Goal: Information Seeking & Learning: Learn about a topic

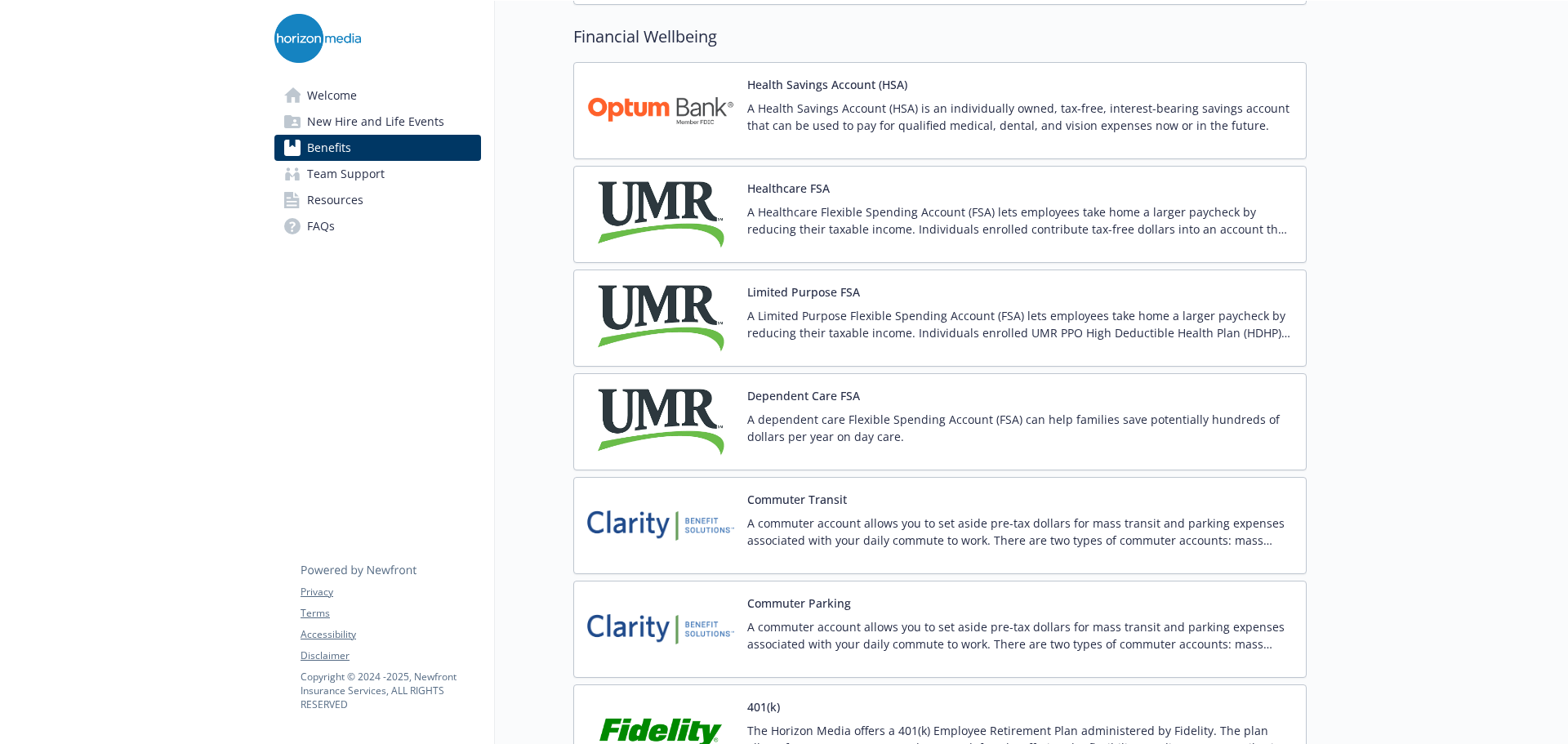
scroll to position [2288, 0]
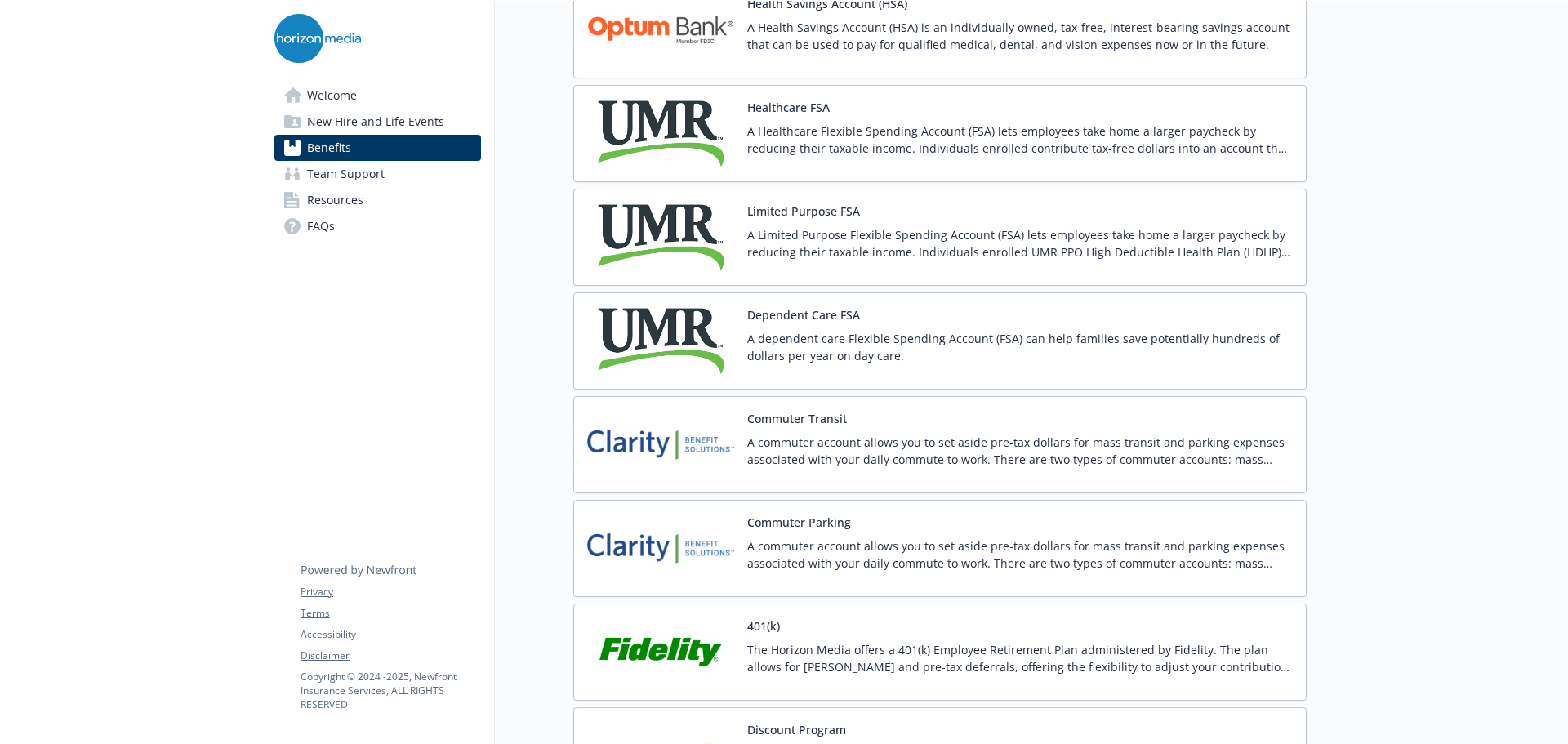
click at [847, 462] on p "A commuter account allows you to set aside pre-tax dollars for mass transit and…" at bounding box center [1020, 450] width 546 height 35
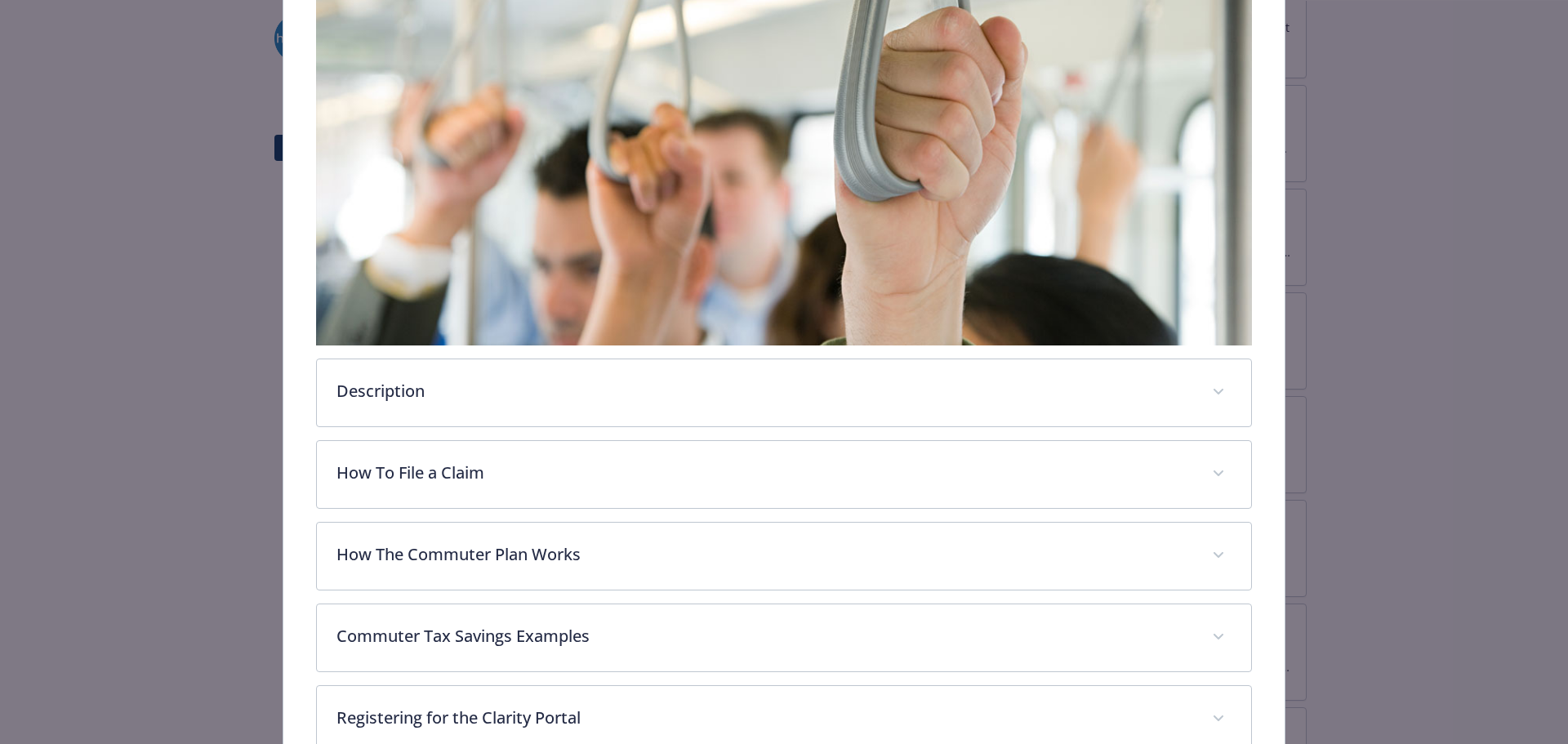
scroll to position [326, 0]
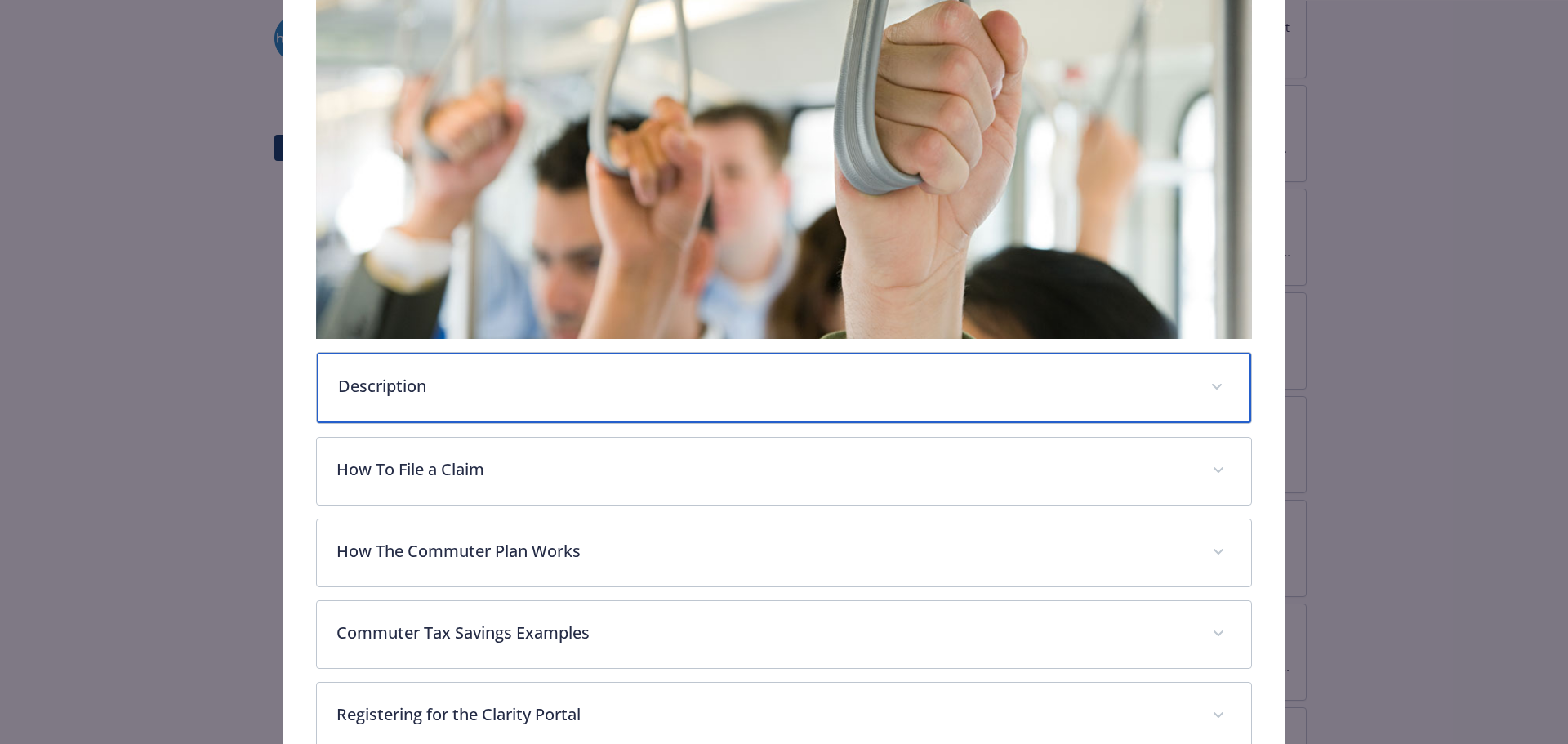
click at [478, 382] on p "Description" at bounding box center [764, 387] width 853 height 25
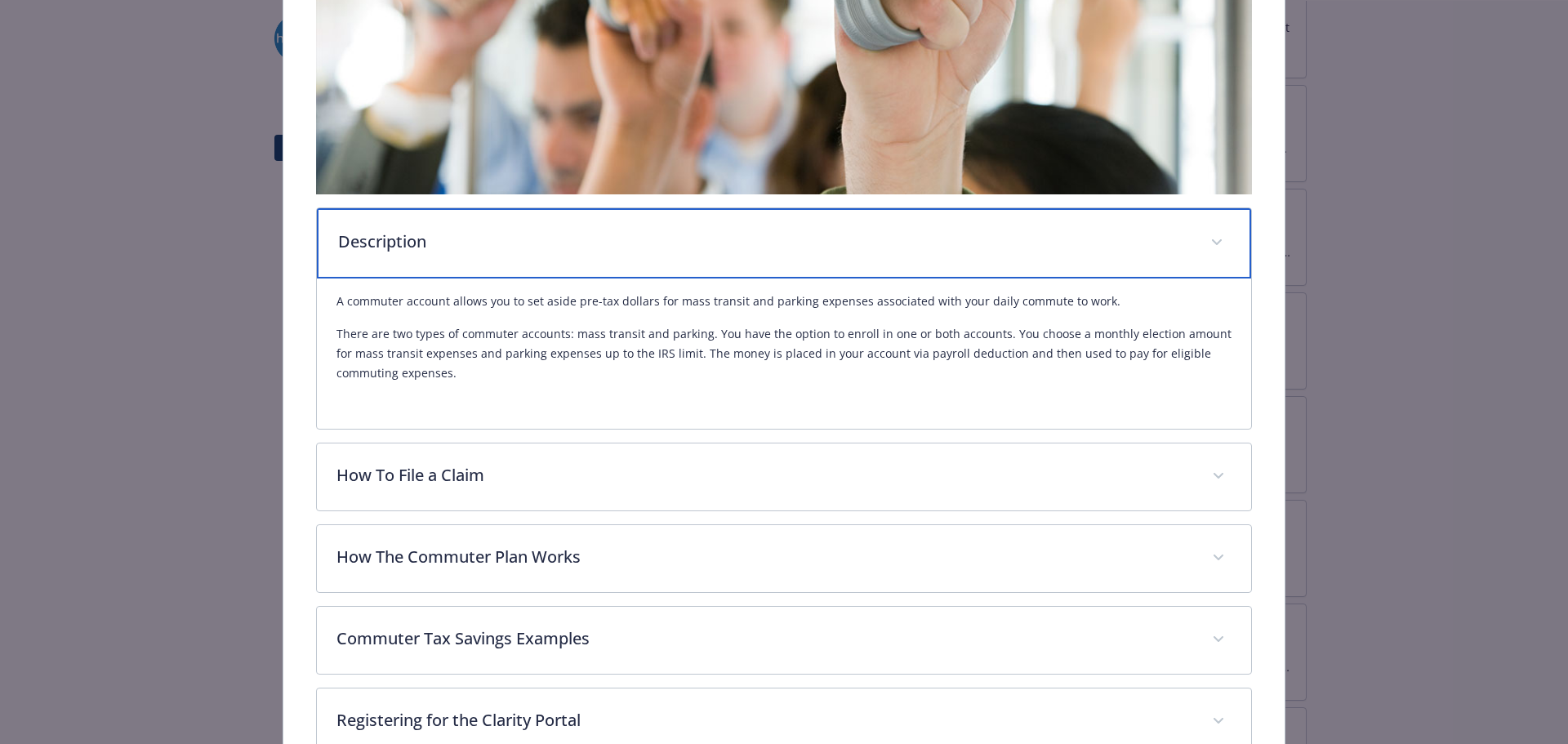
scroll to position [490, 0]
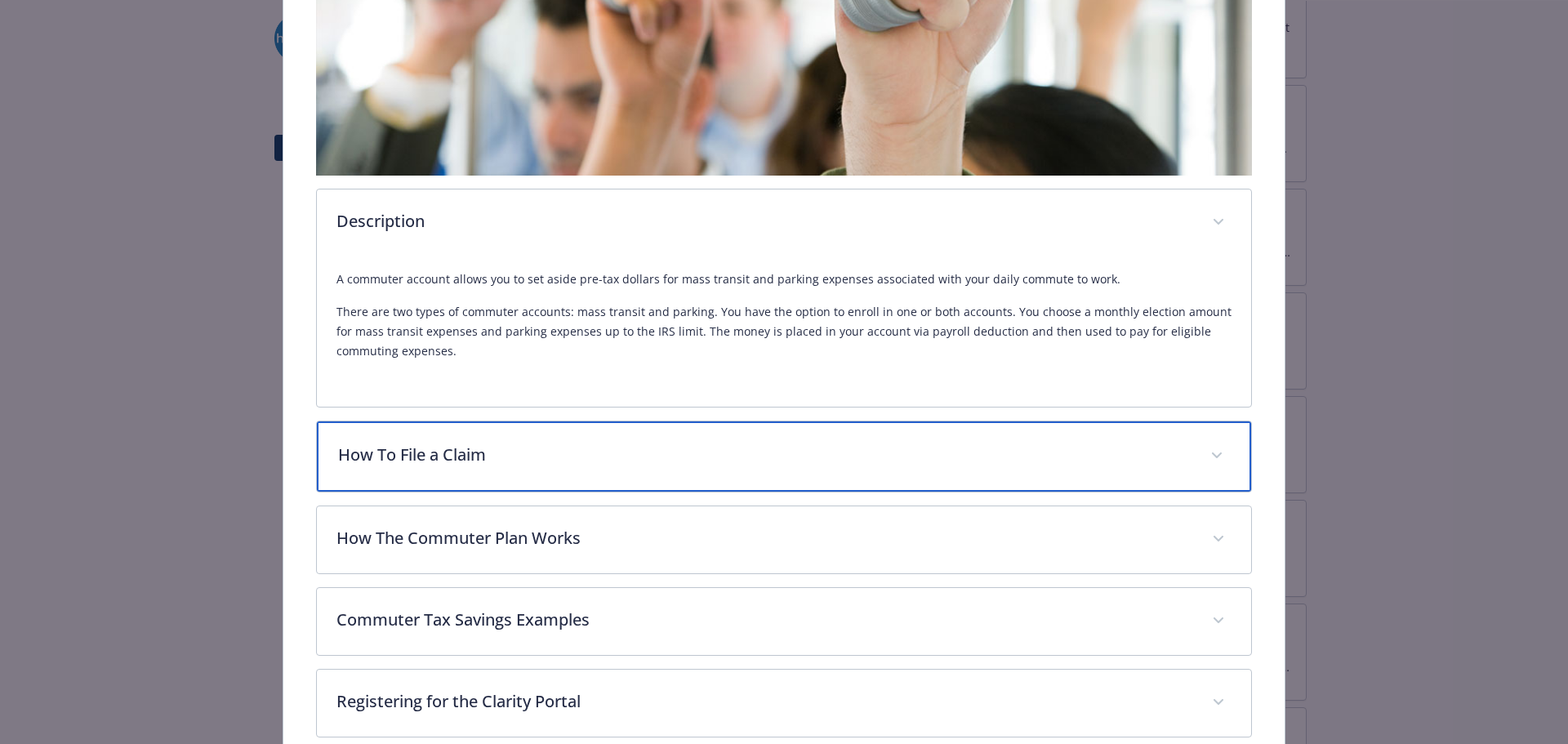
click at [507, 453] on p "How To File a Claim" at bounding box center [764, 455] width 853 height 25
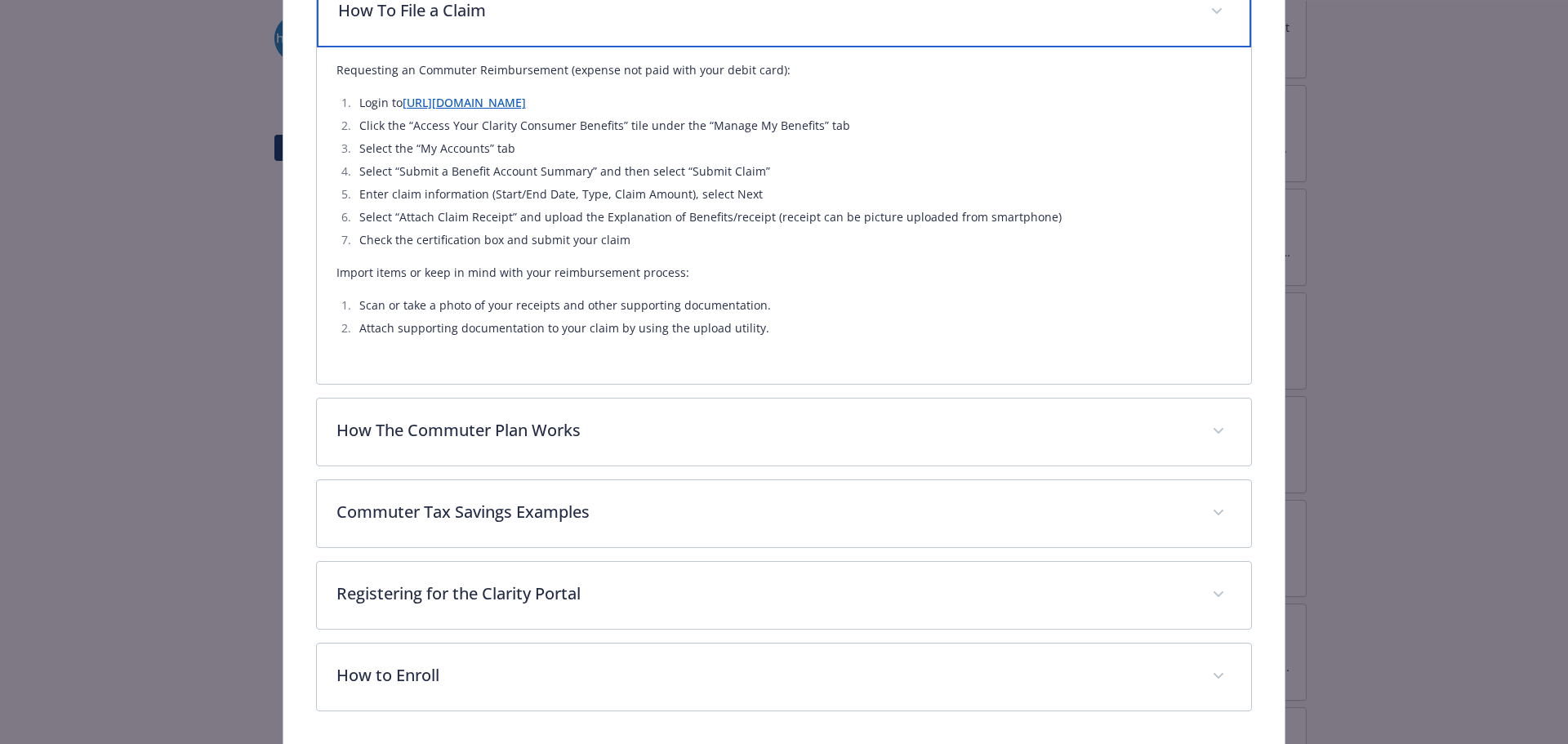
scroll to position [980, 0]
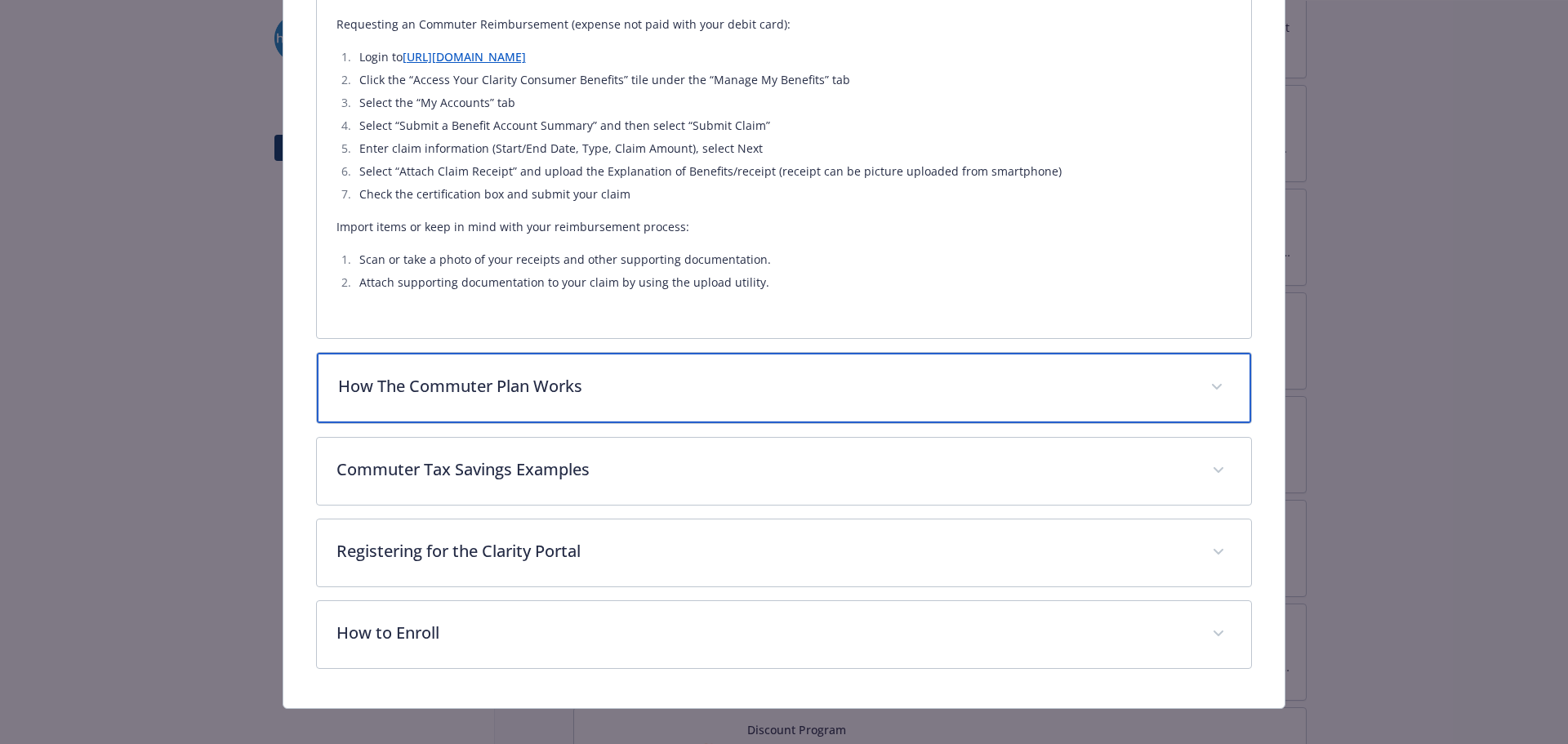
click at [803, 385] on p "How The Commuter Plan Works" at bounding box center [764, 387] width 853 height 25
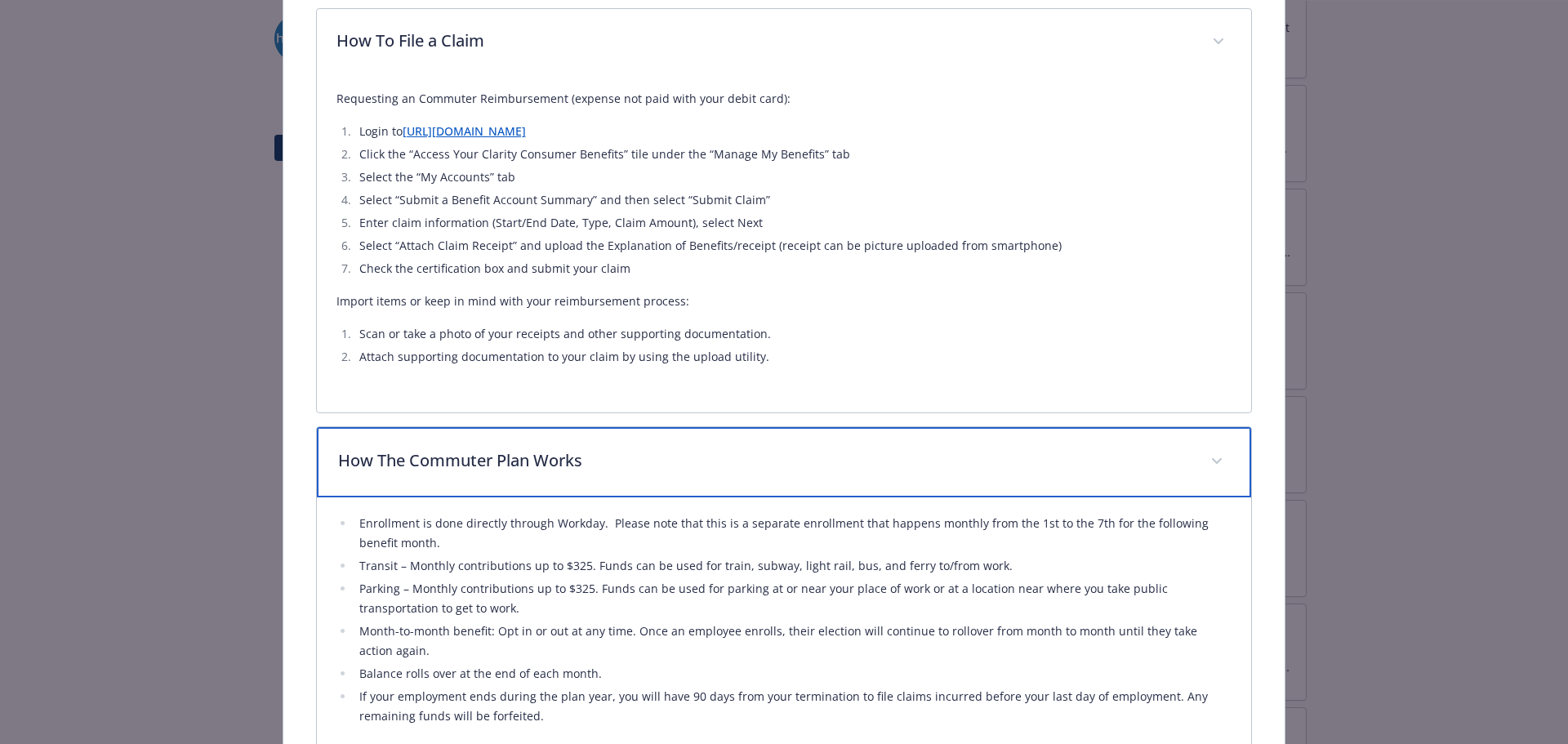
scroll to position [650, 0]
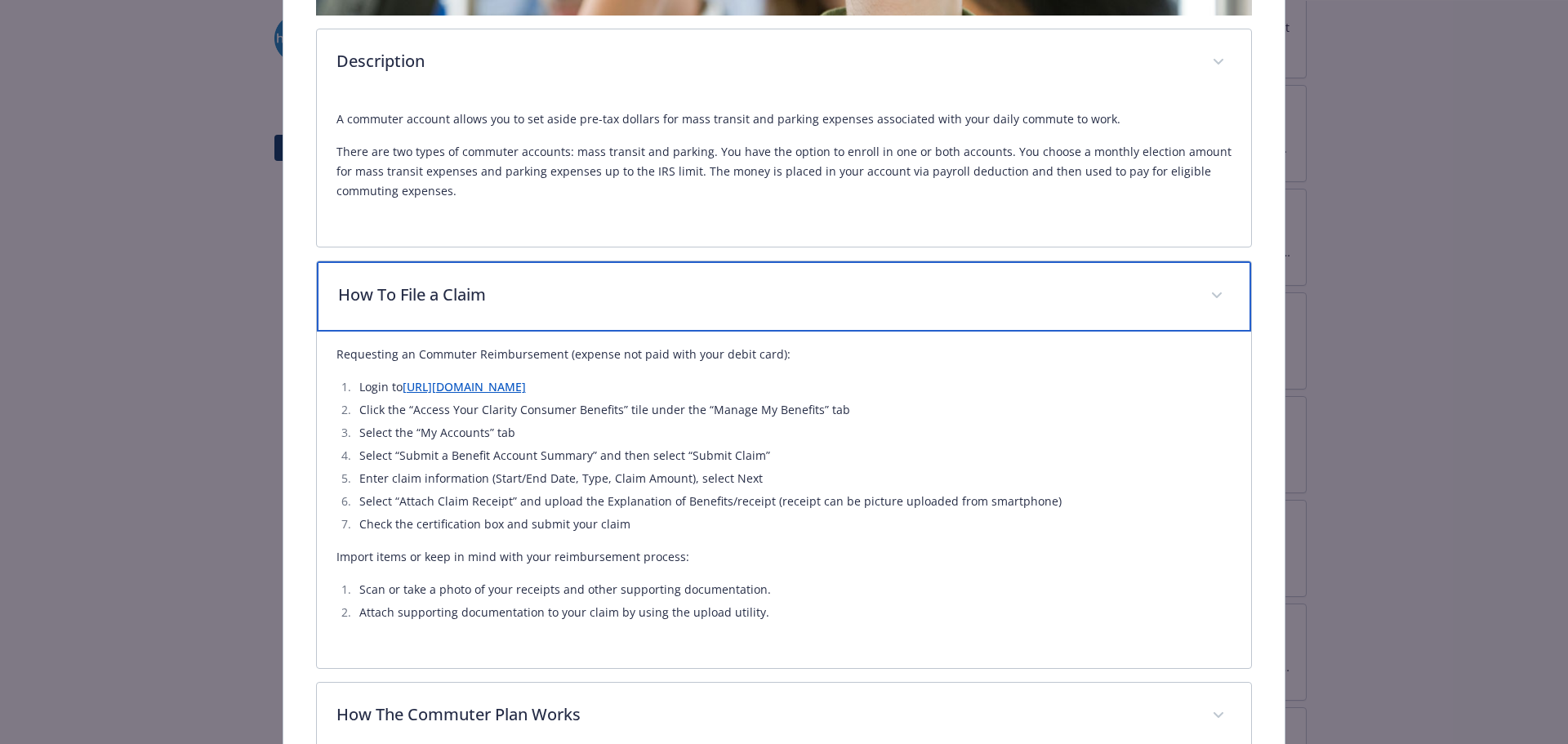
click at [1039, 296] on p "How To File a Claim" at bounding box center [764, 295] width 853 height 25
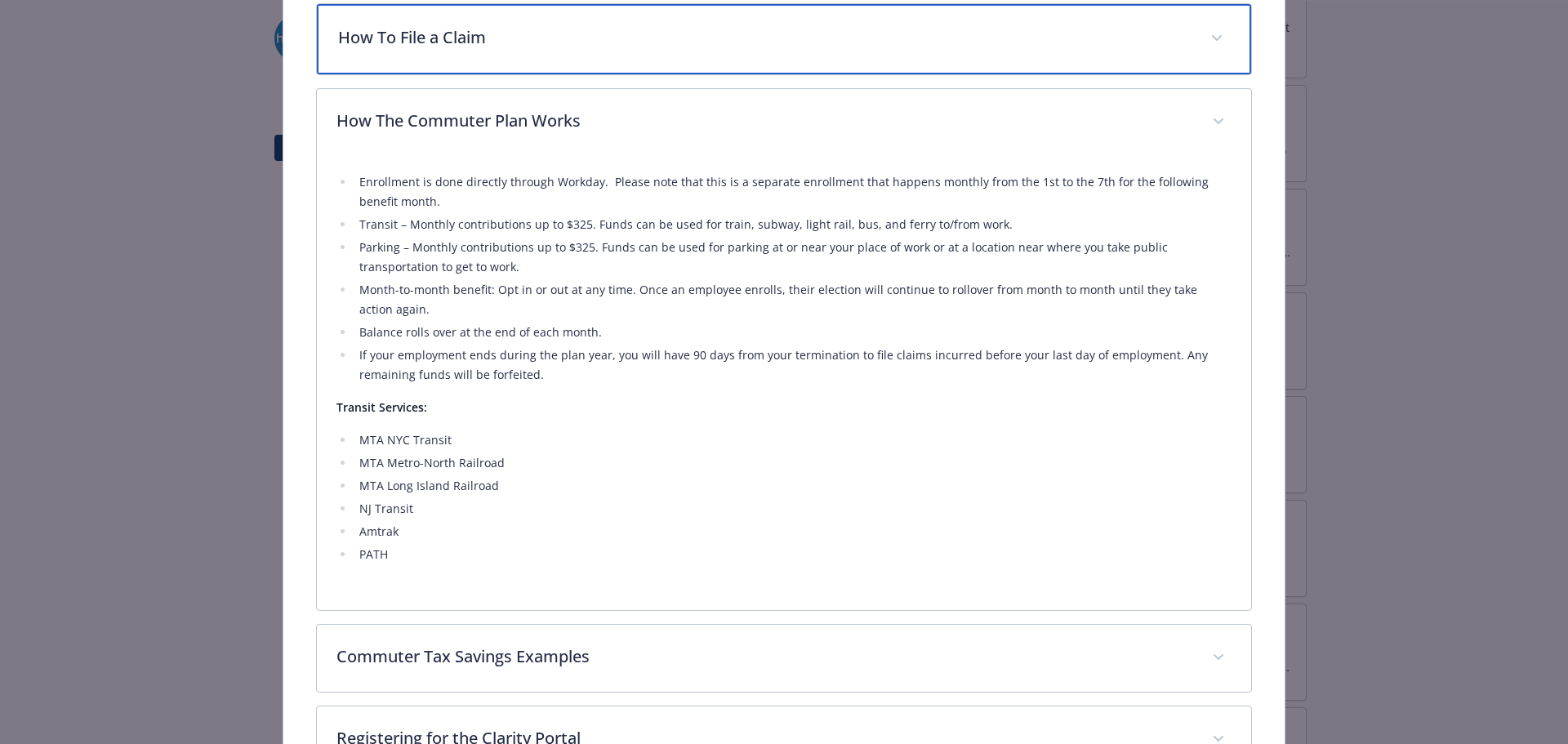
scroll to position [863, 0]
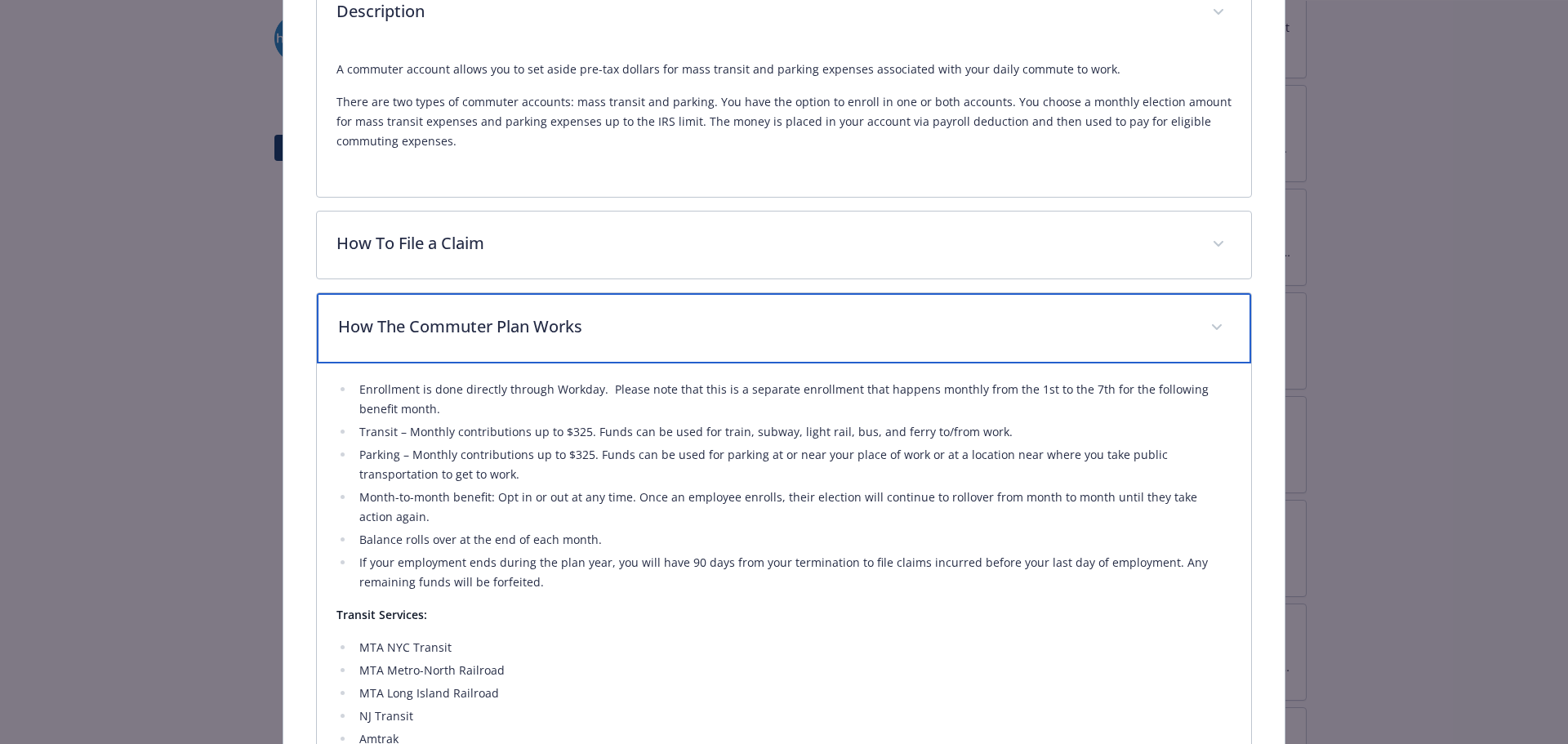
click at [933, 326] on p "How The Commuter Plan Works" at bounding box center [764, 327] width 853 height 25
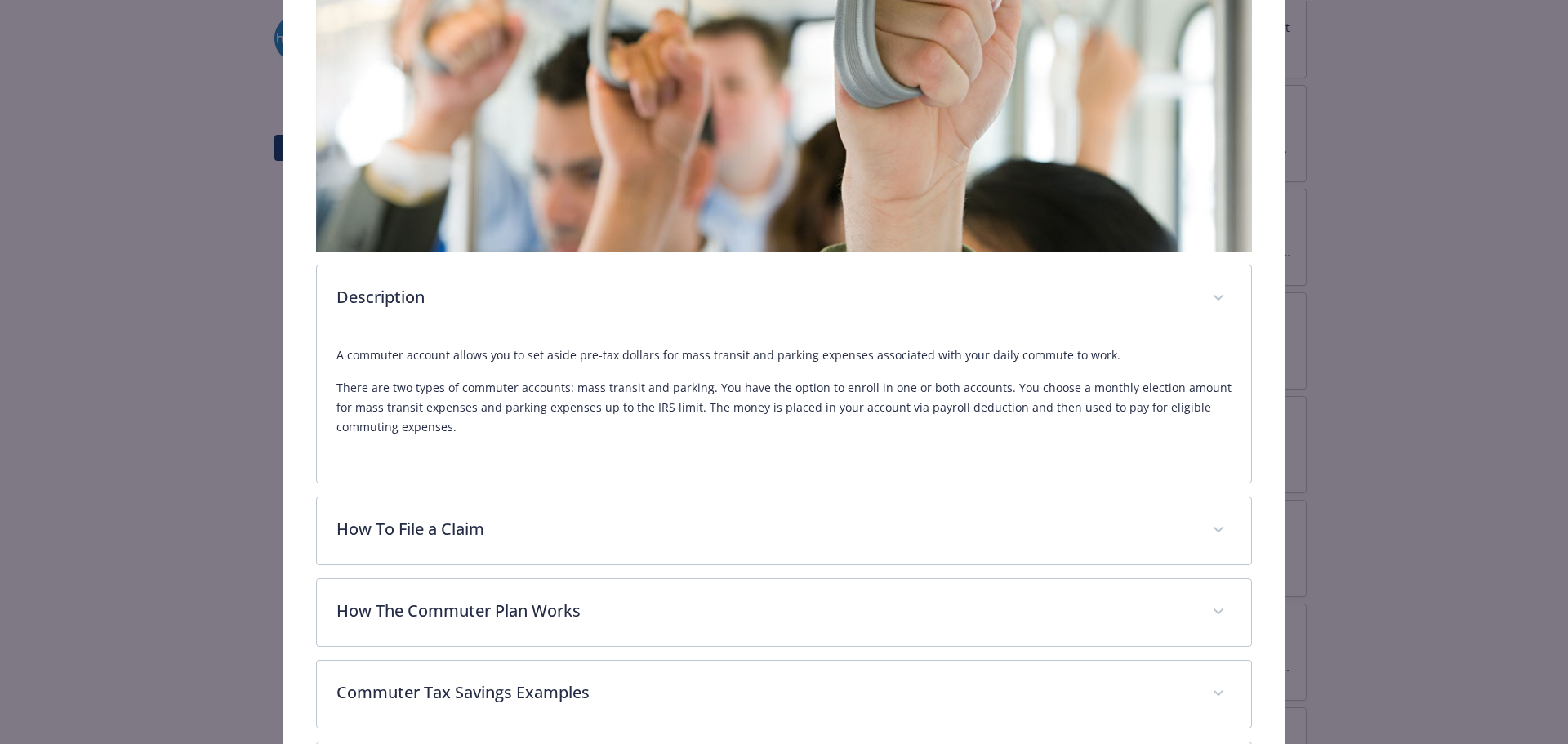
scroll to position [651, 0]
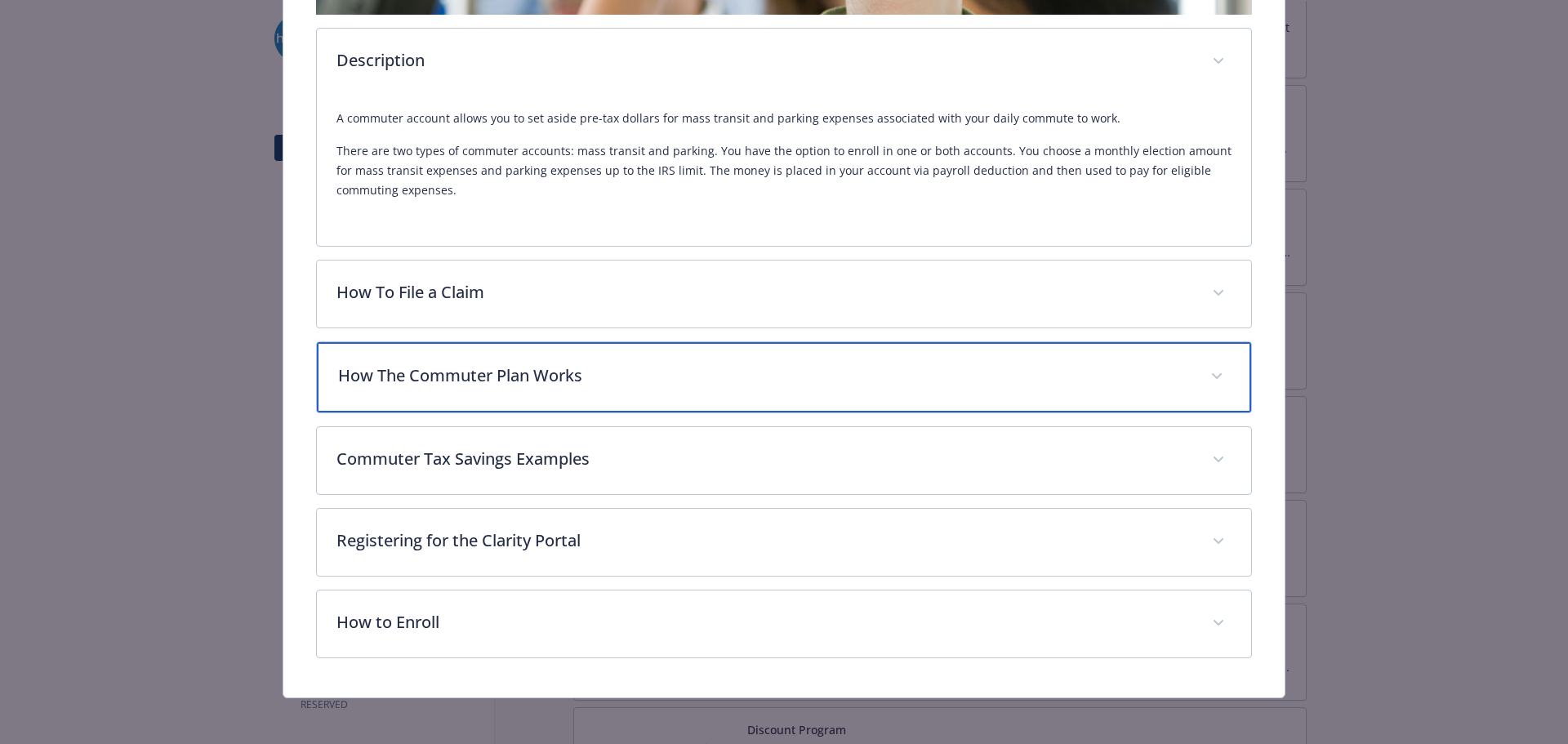
click at [626, 380] on p "How The Commuter Plan Works" at bounding box center [764, 376] width 853 height 25
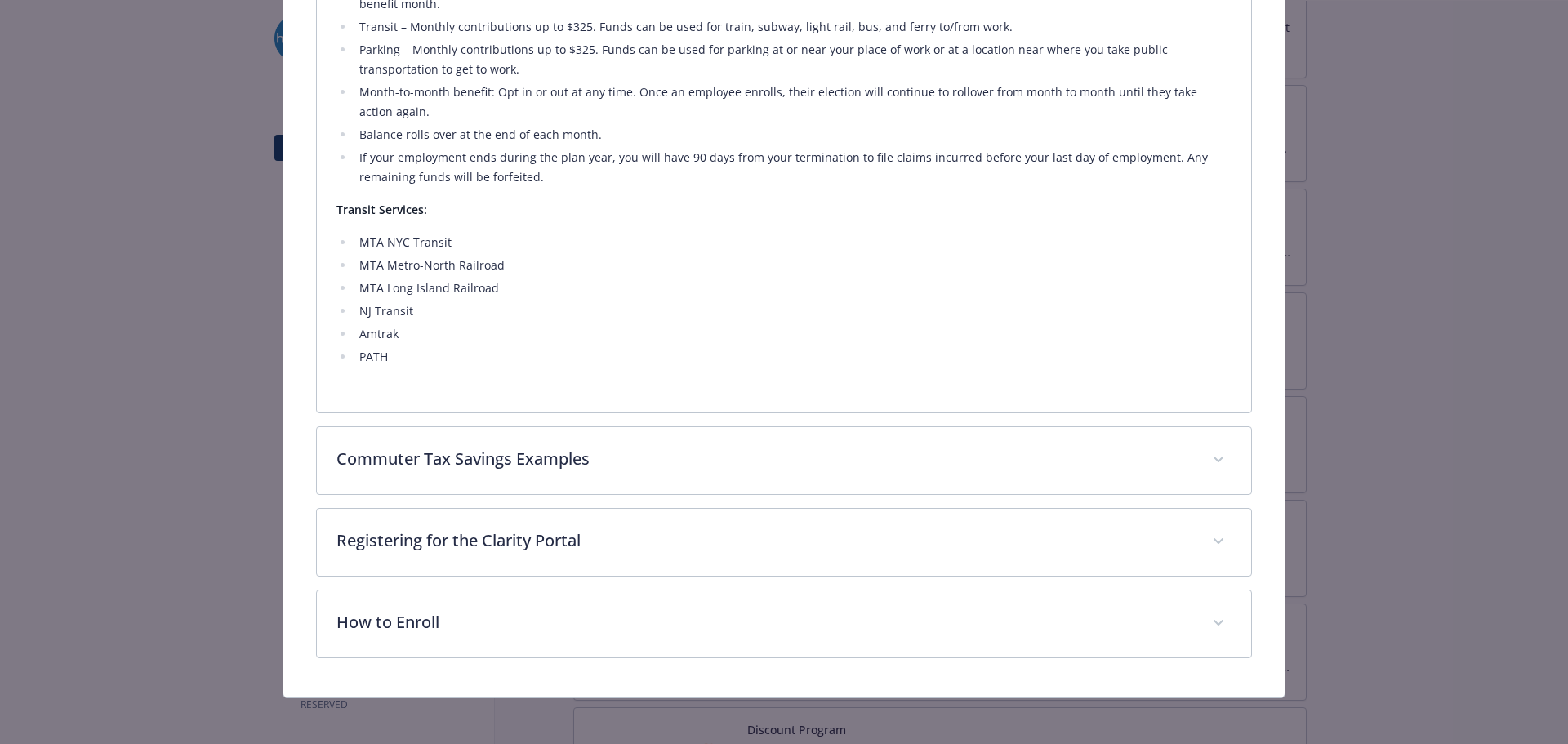
scroll to position [1108, 0]
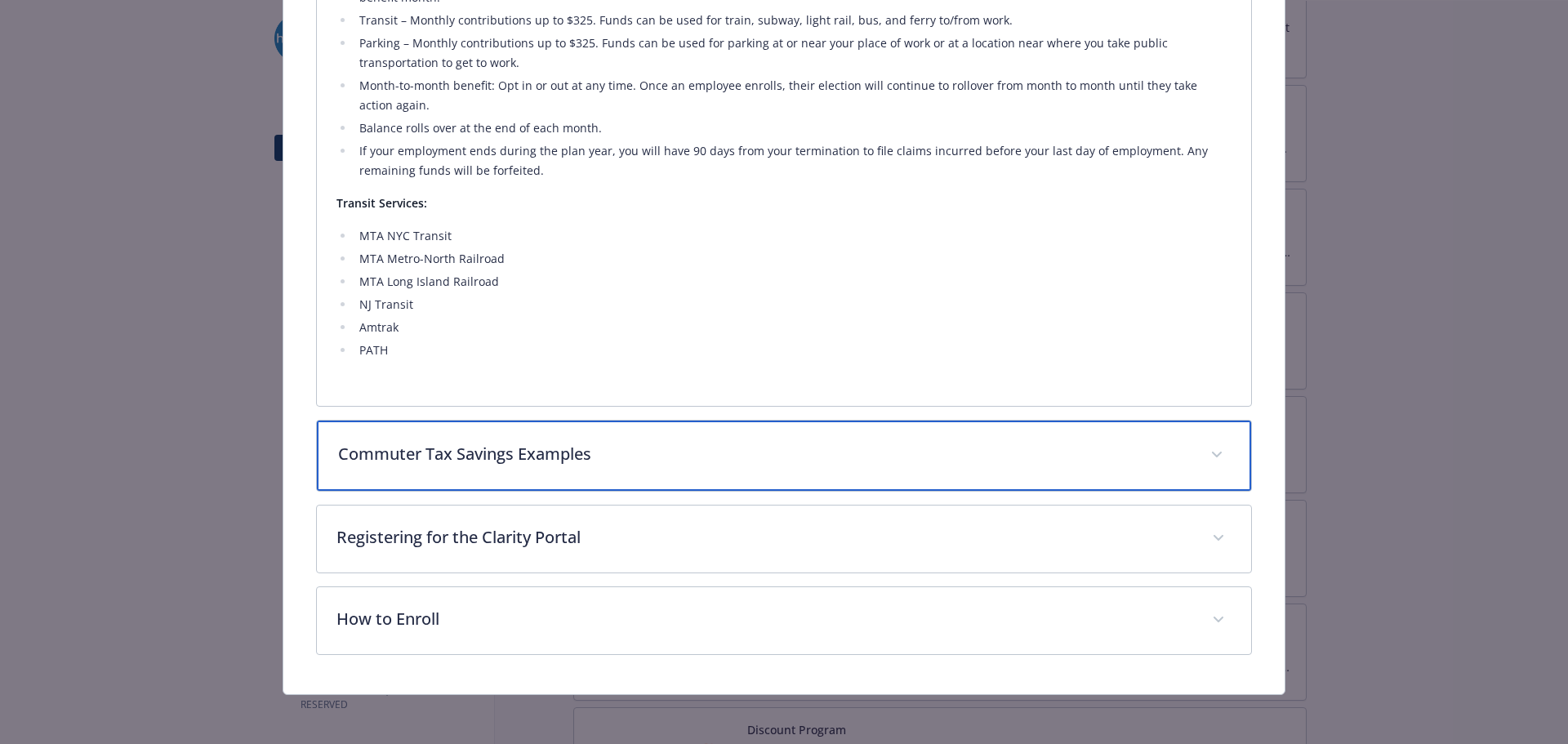
click at [714, 456] on p "Commuter Tax Savings Examples" at bounding box center [764, 455] width 853 height 25
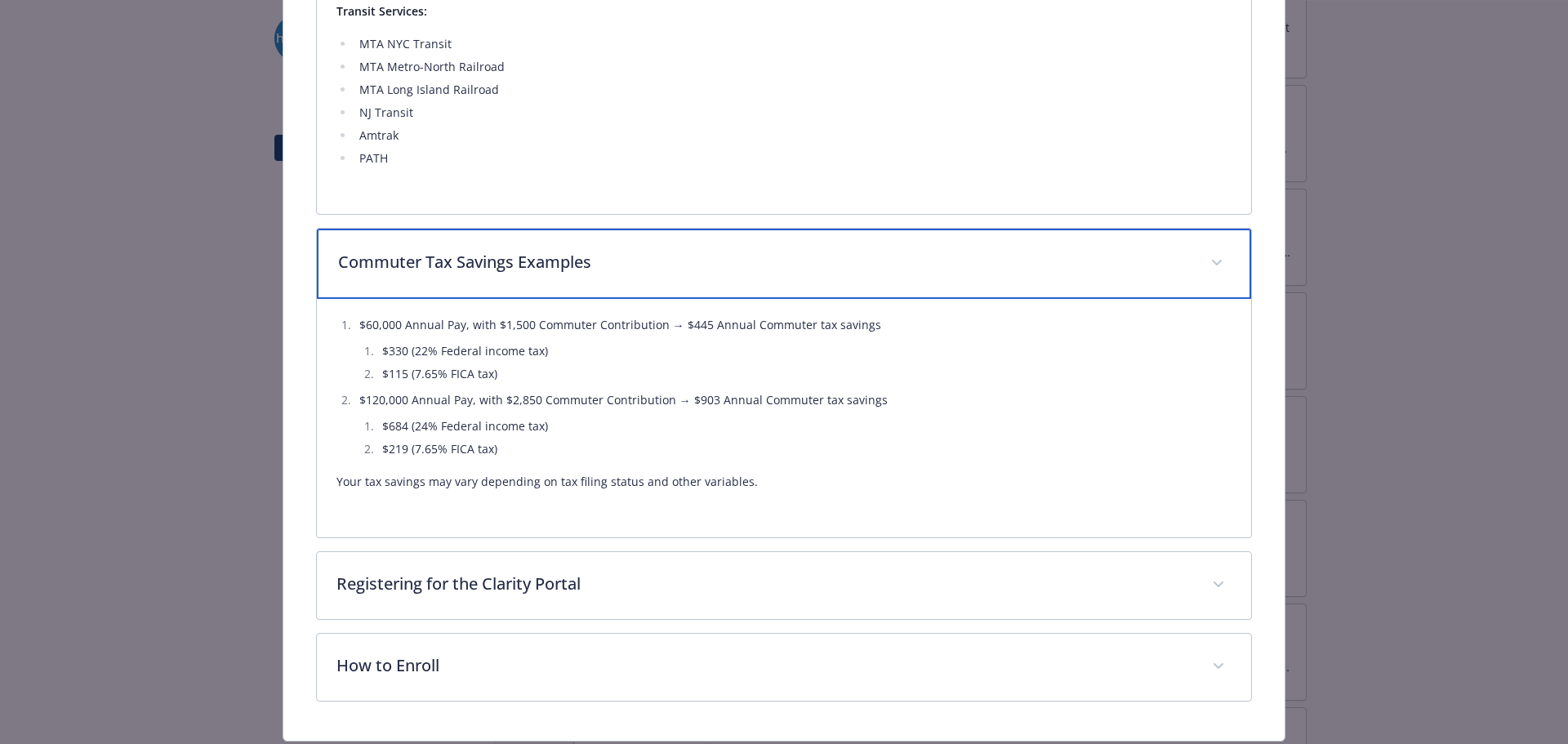
scroll to position [1347, 0]
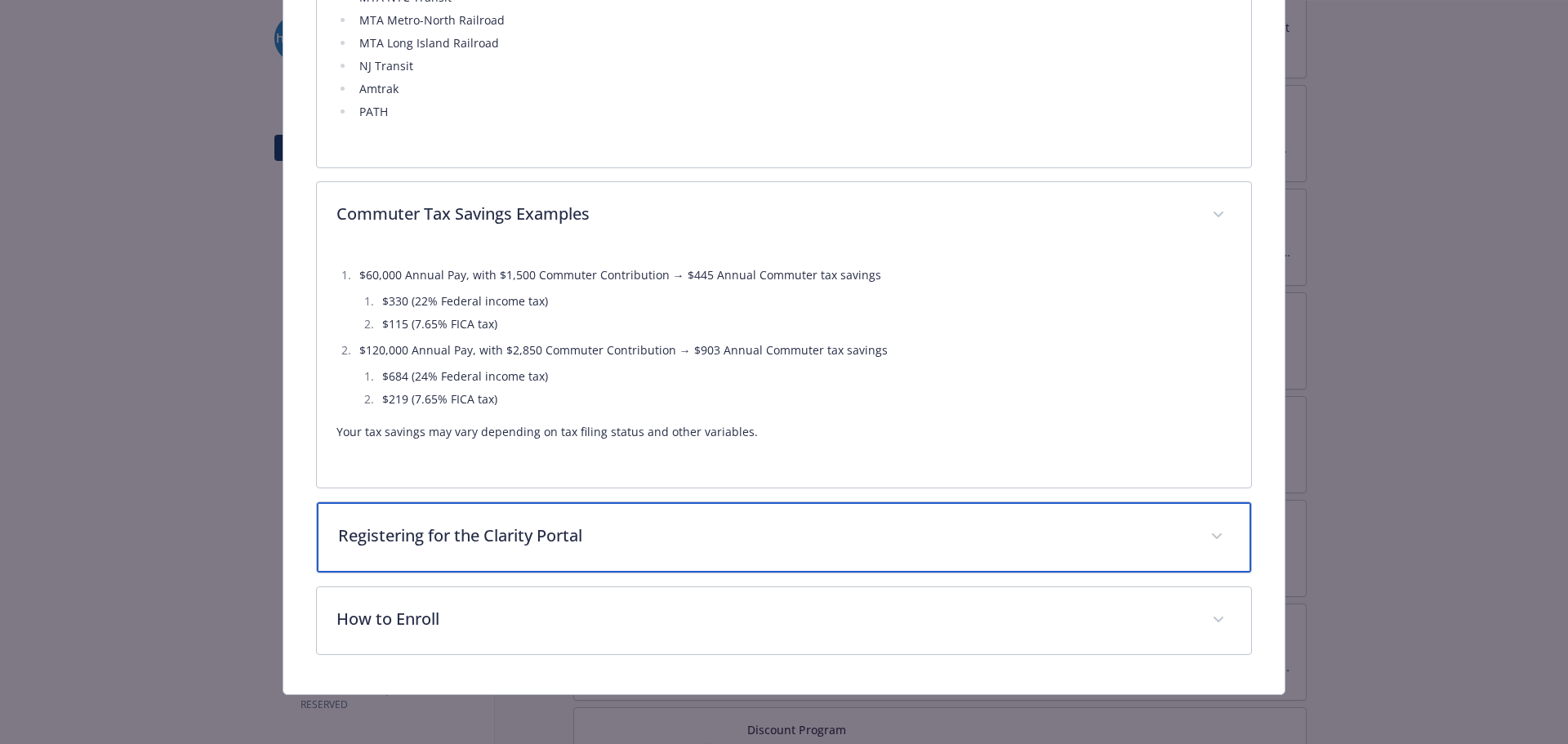
click at [739, 533] on p "Registering for the Clarity Portal" at bounding box center [764, 536] width 853 height 25
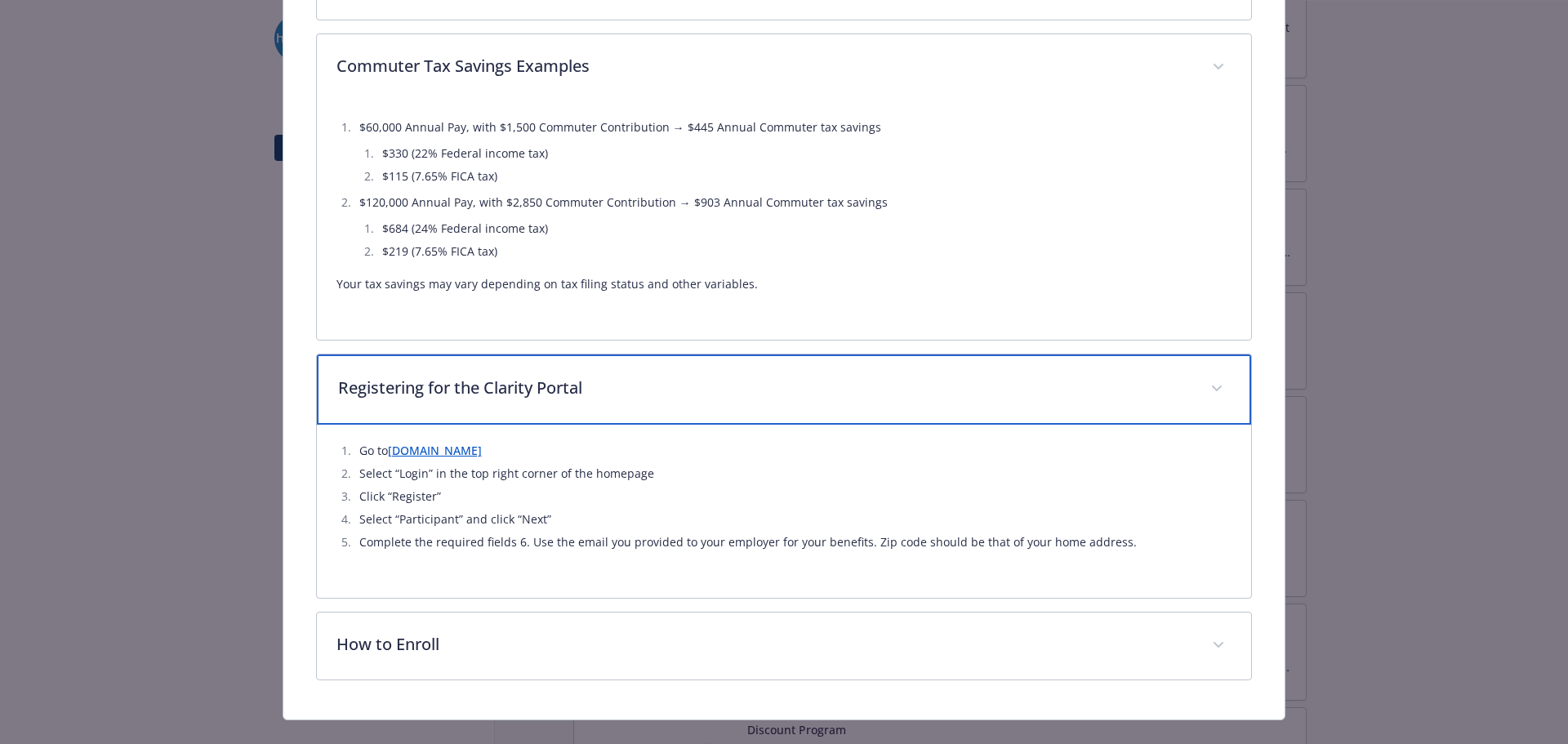
scroll to position [1520, 0]
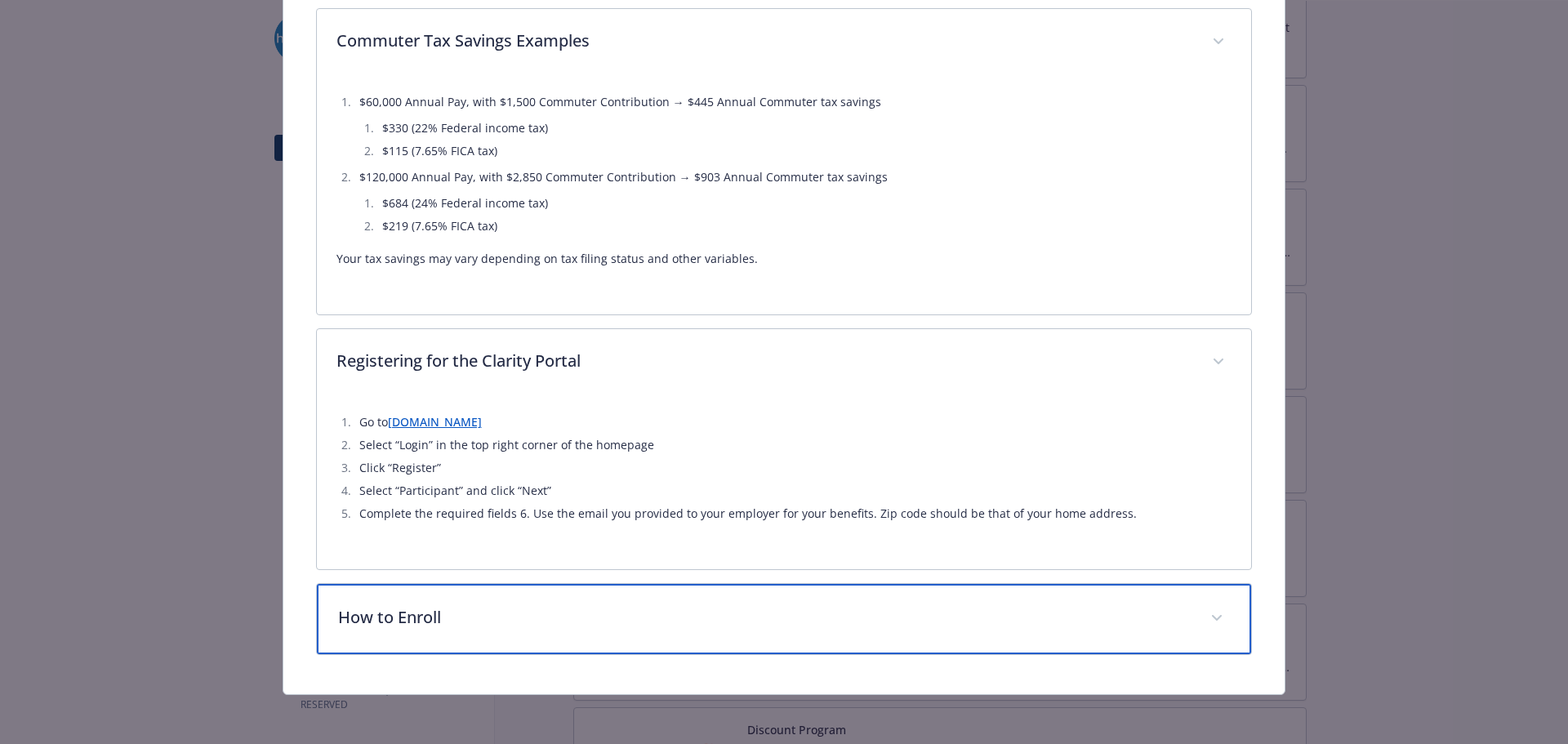
click at [688, 605] on p "How to Enroll" at bounding box center [764, 617] width 853 height 25
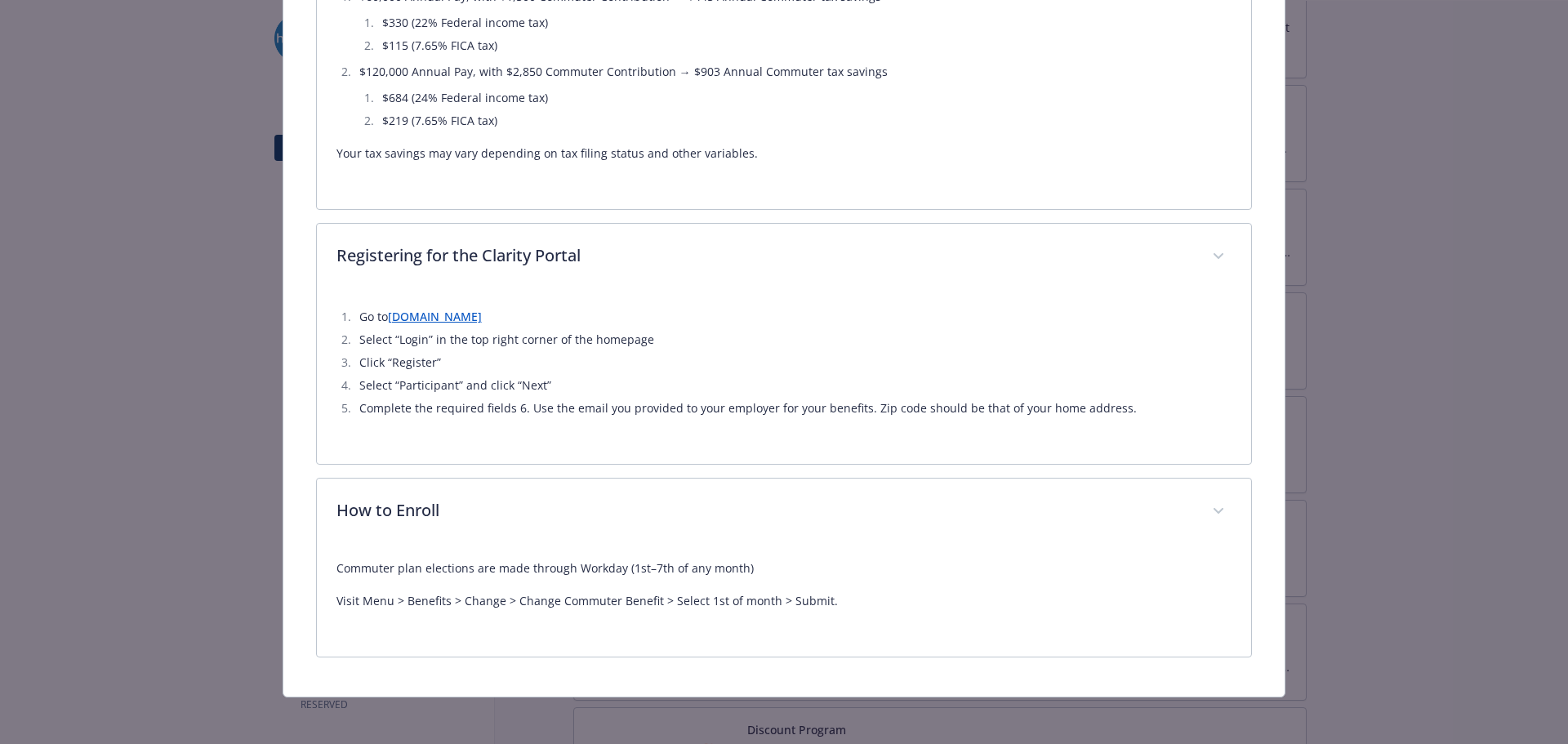
scroll to position [1628, 0]
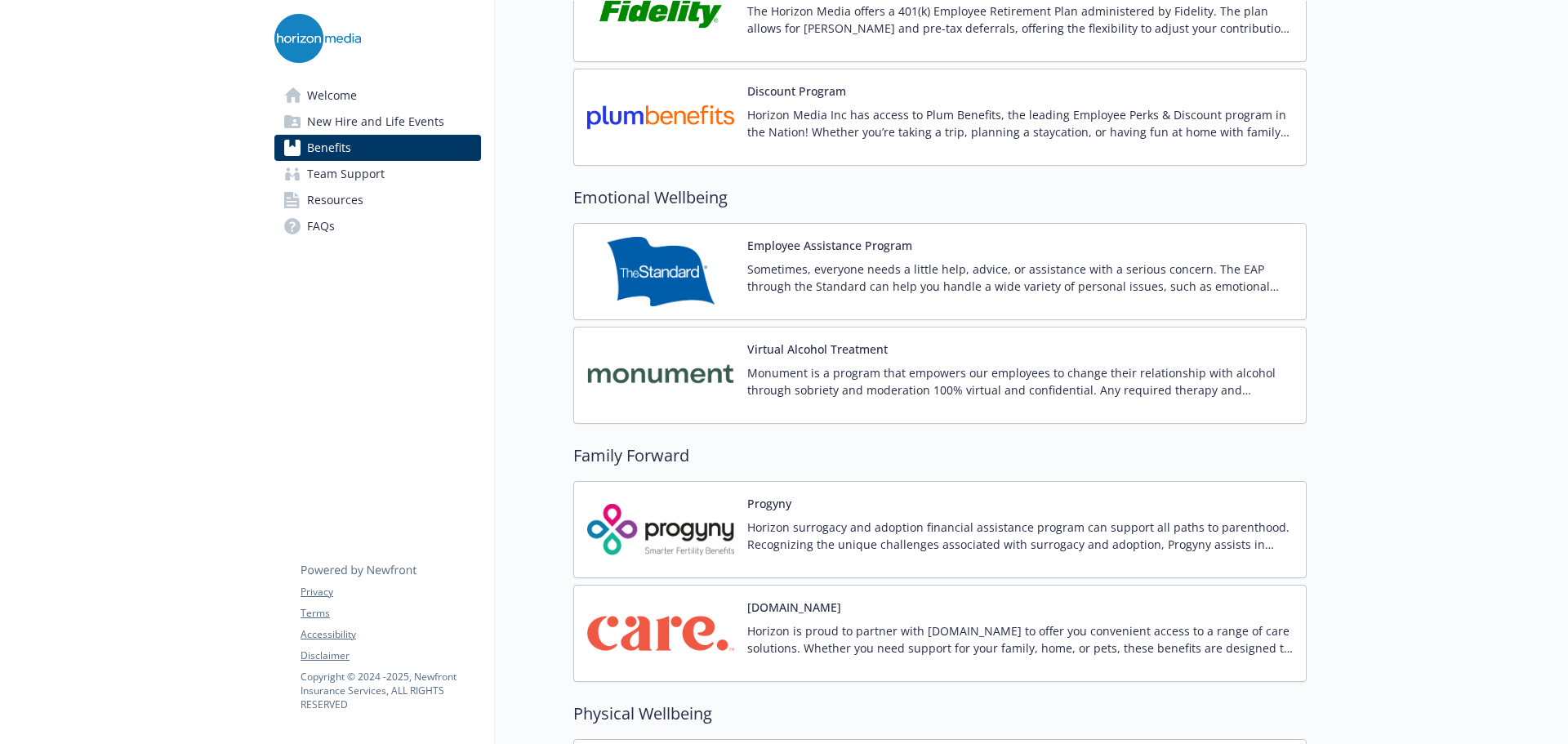
scroll to position [3023, 0]
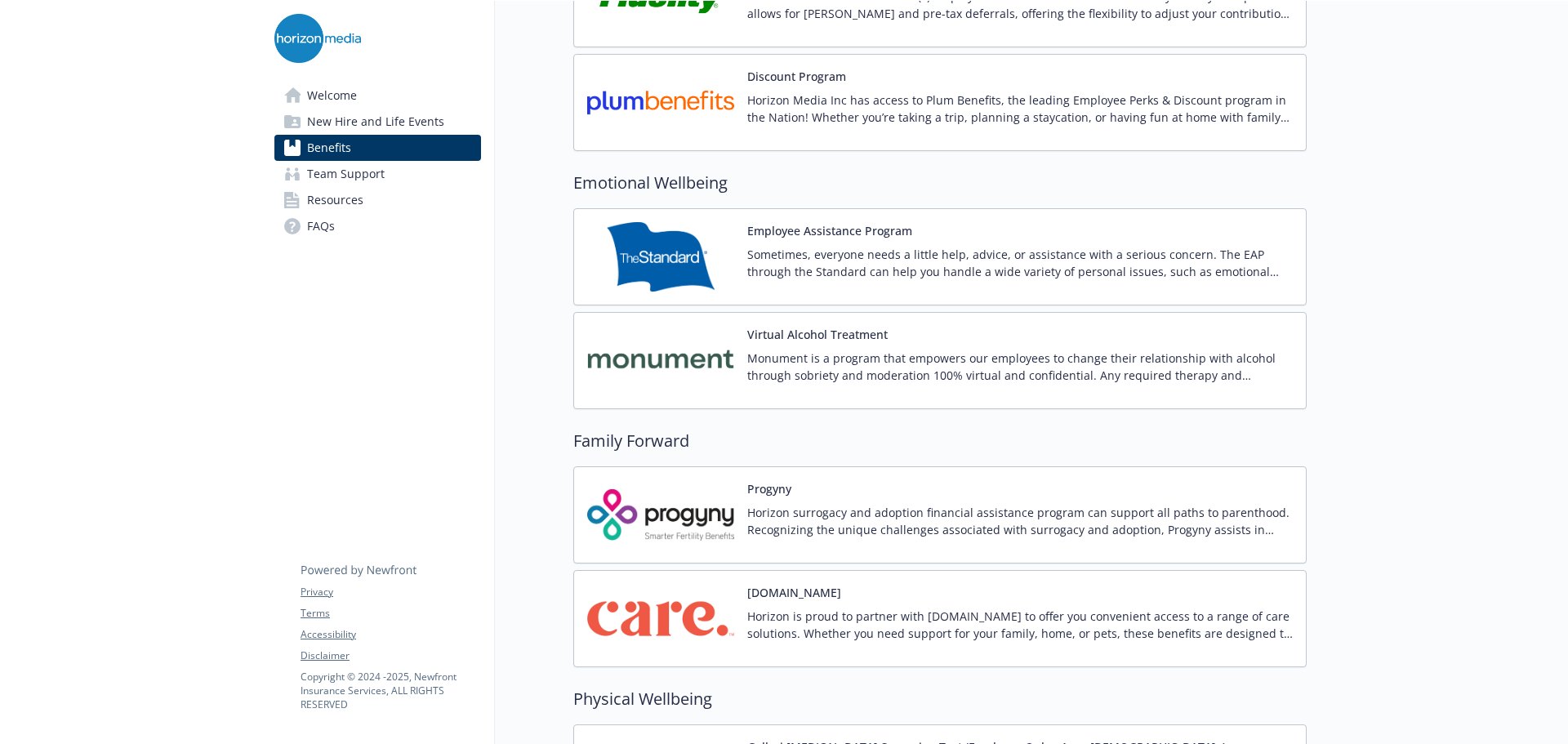
click at [858, 280] on p "Sometimes, everyone needs a little help, advice, or assistance with a serious c…" at bounding box center [1020, 263] width 546 height 35
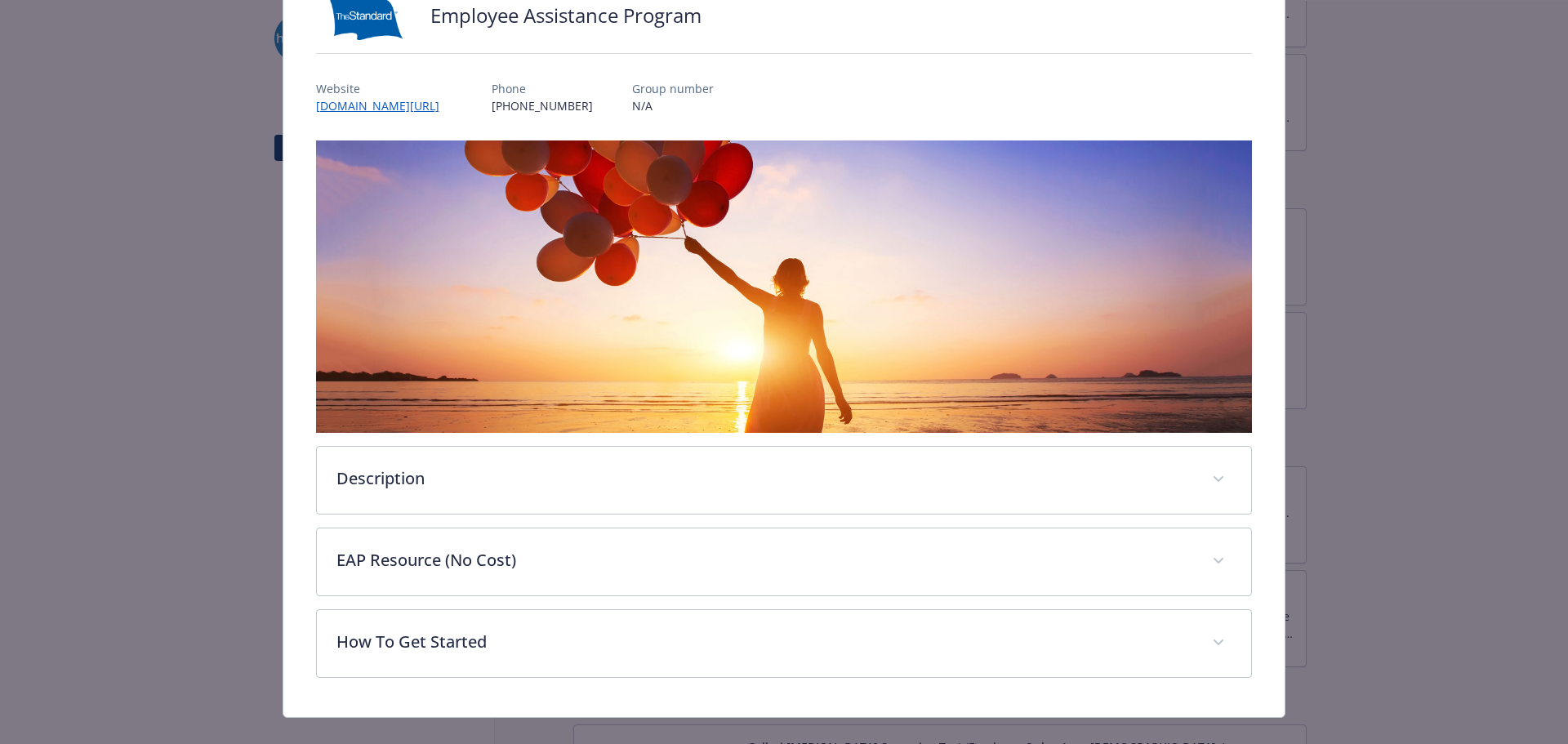
scroll to position [158, 0]
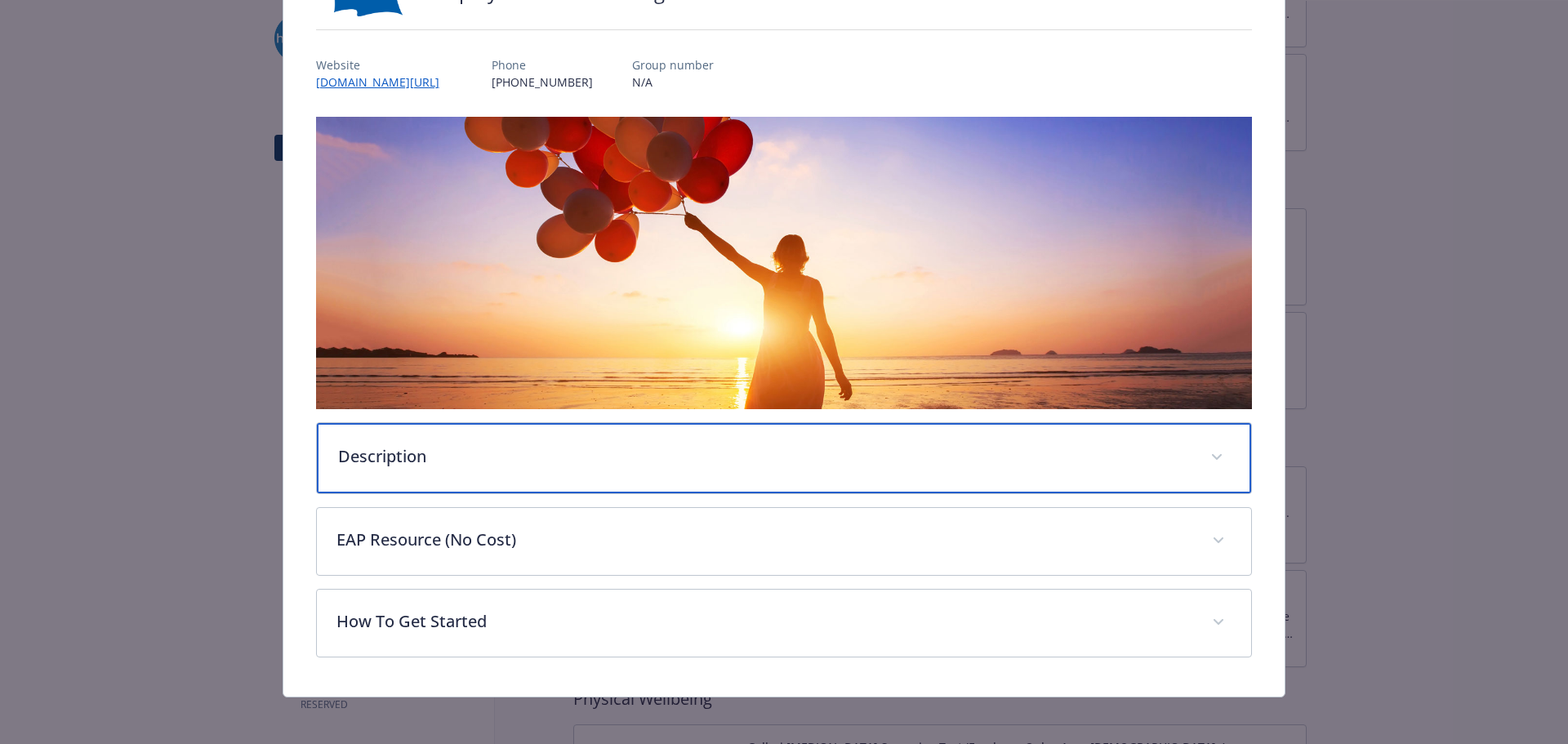
click at [511, 470] on div "Description" at bounding box center [784, 457] width 935 height 70
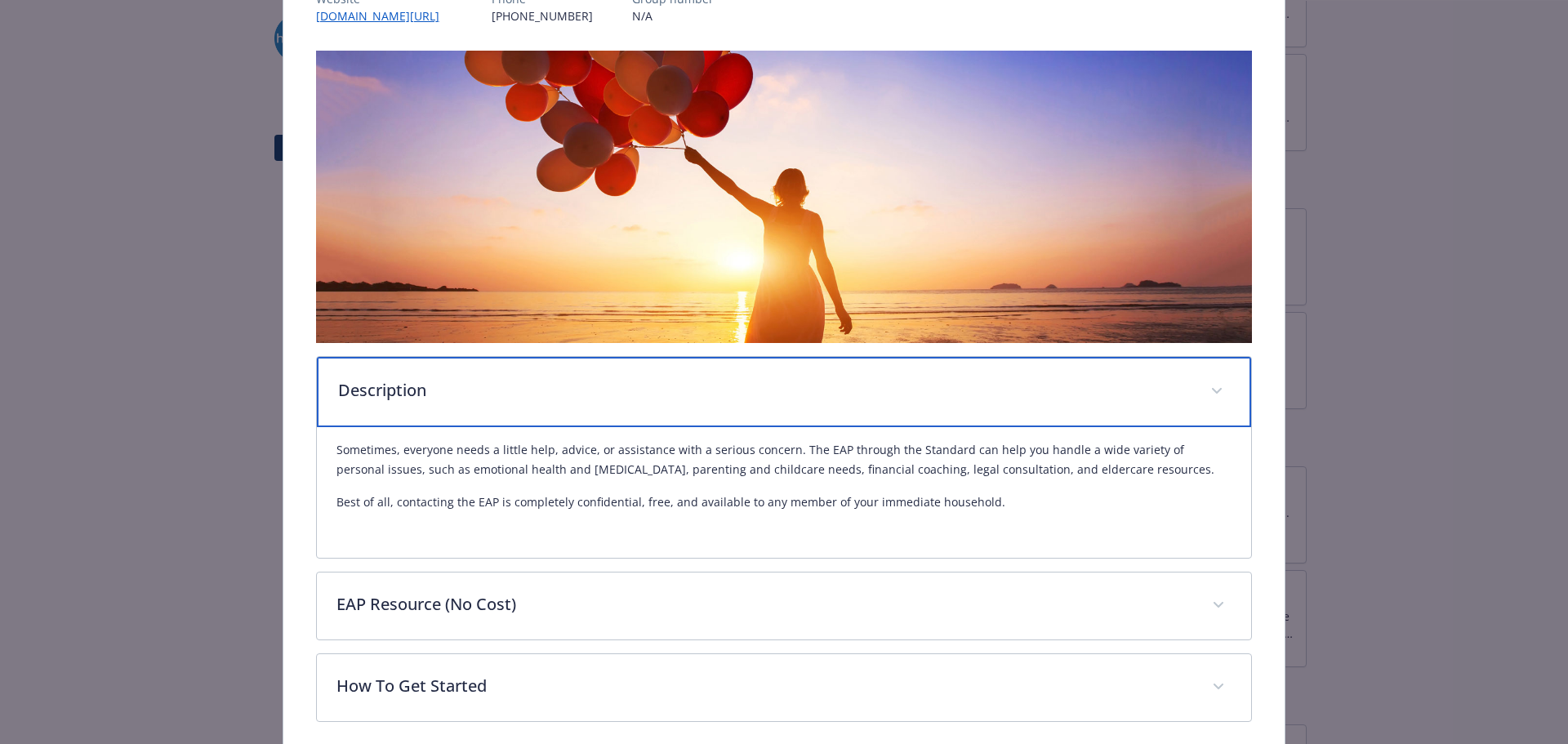
scroll to position [293, 0]
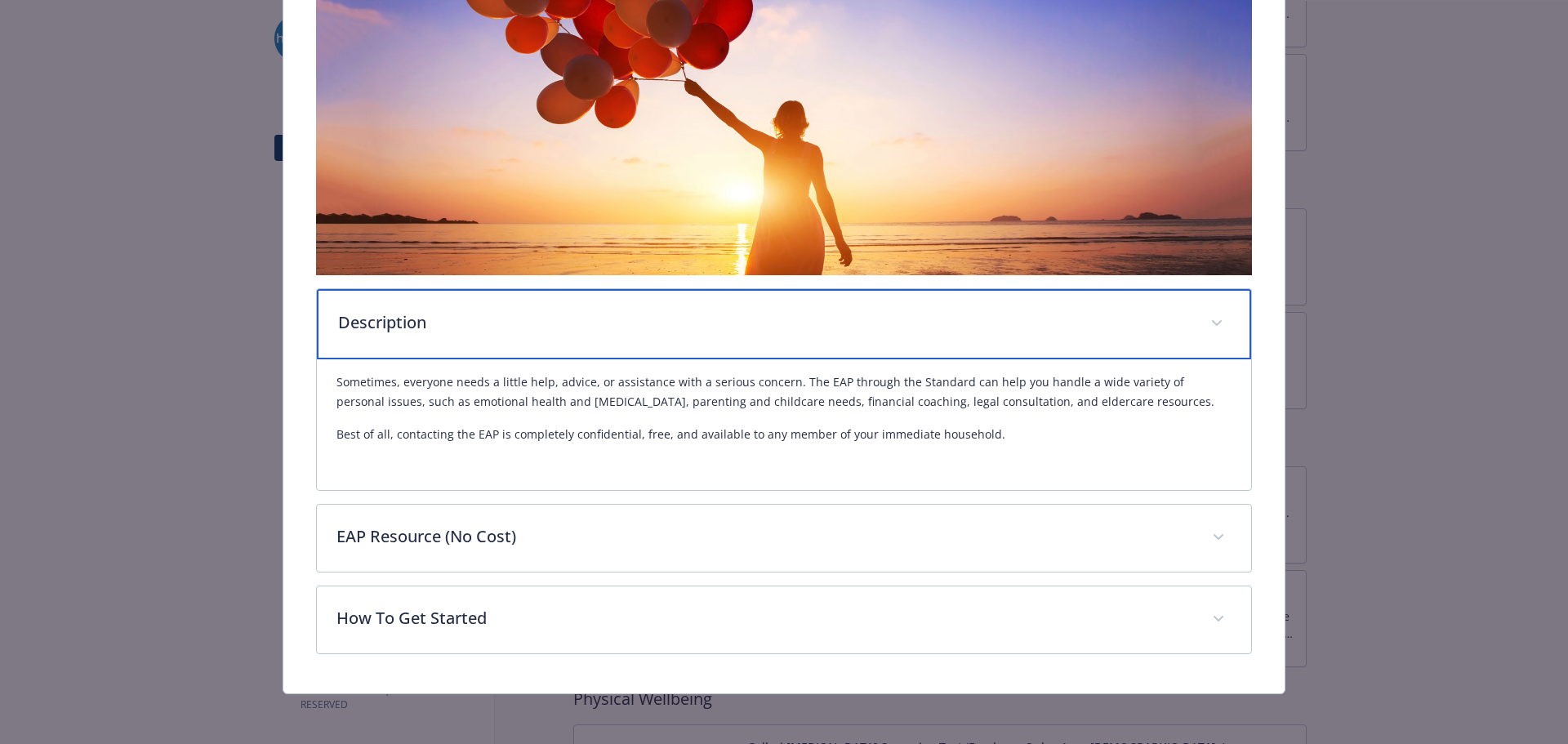
click at [552, 342] on div "Description" at bounding box center [784, 324] width 935 height 70
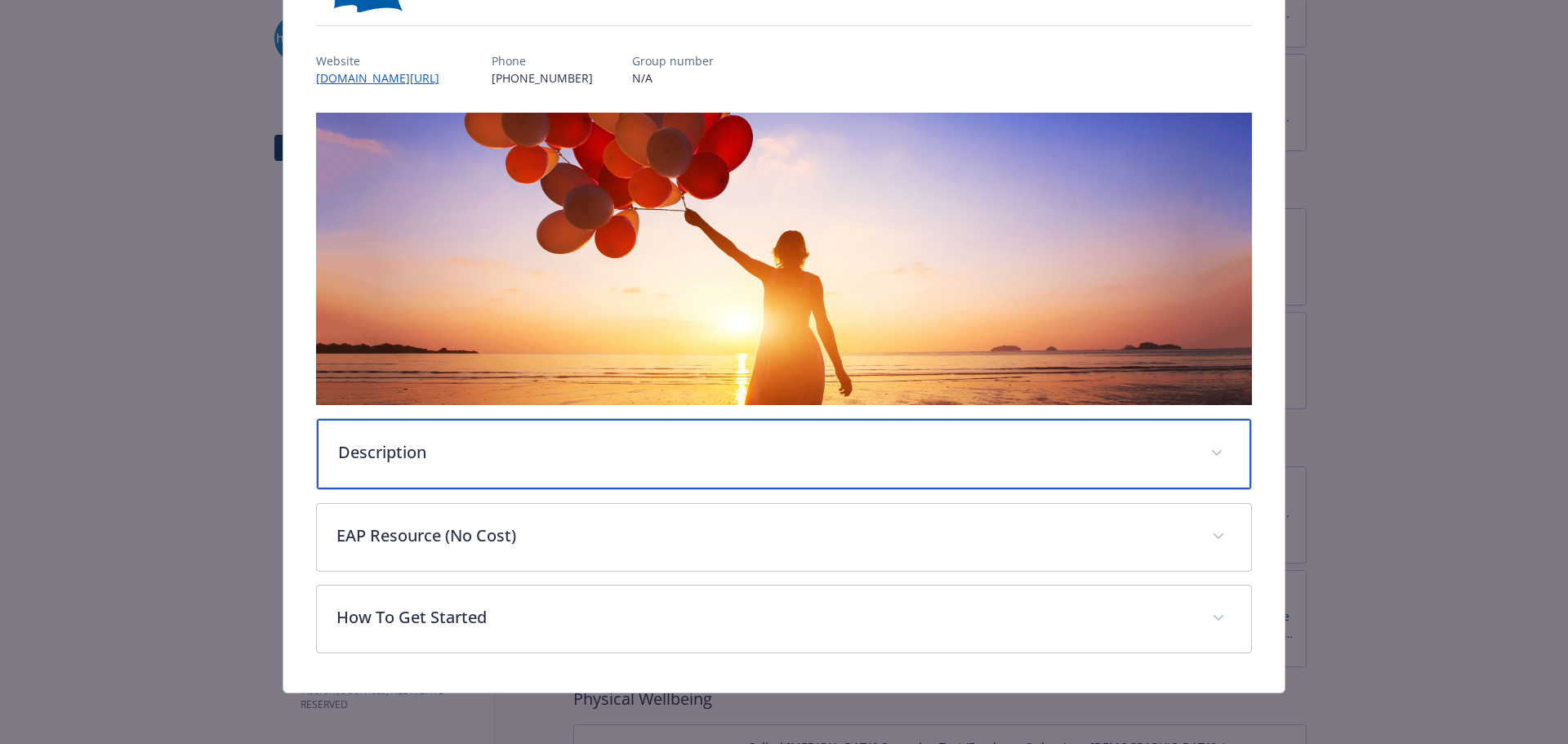
scroll to position [162, 0]
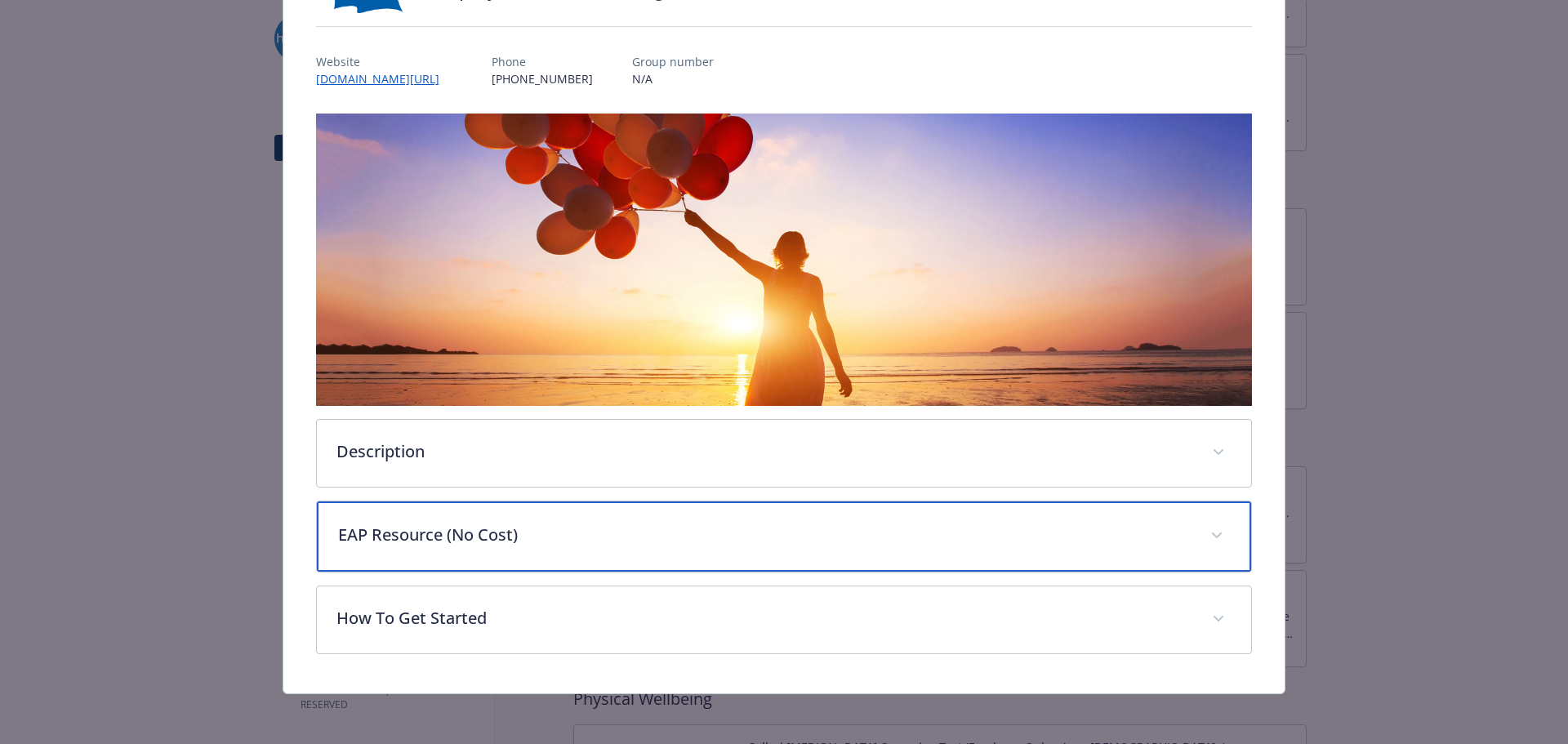
click at [530, 528] on p "EAP Resource (No Cost)" at bounding box center [764, 535] width 853 height 25
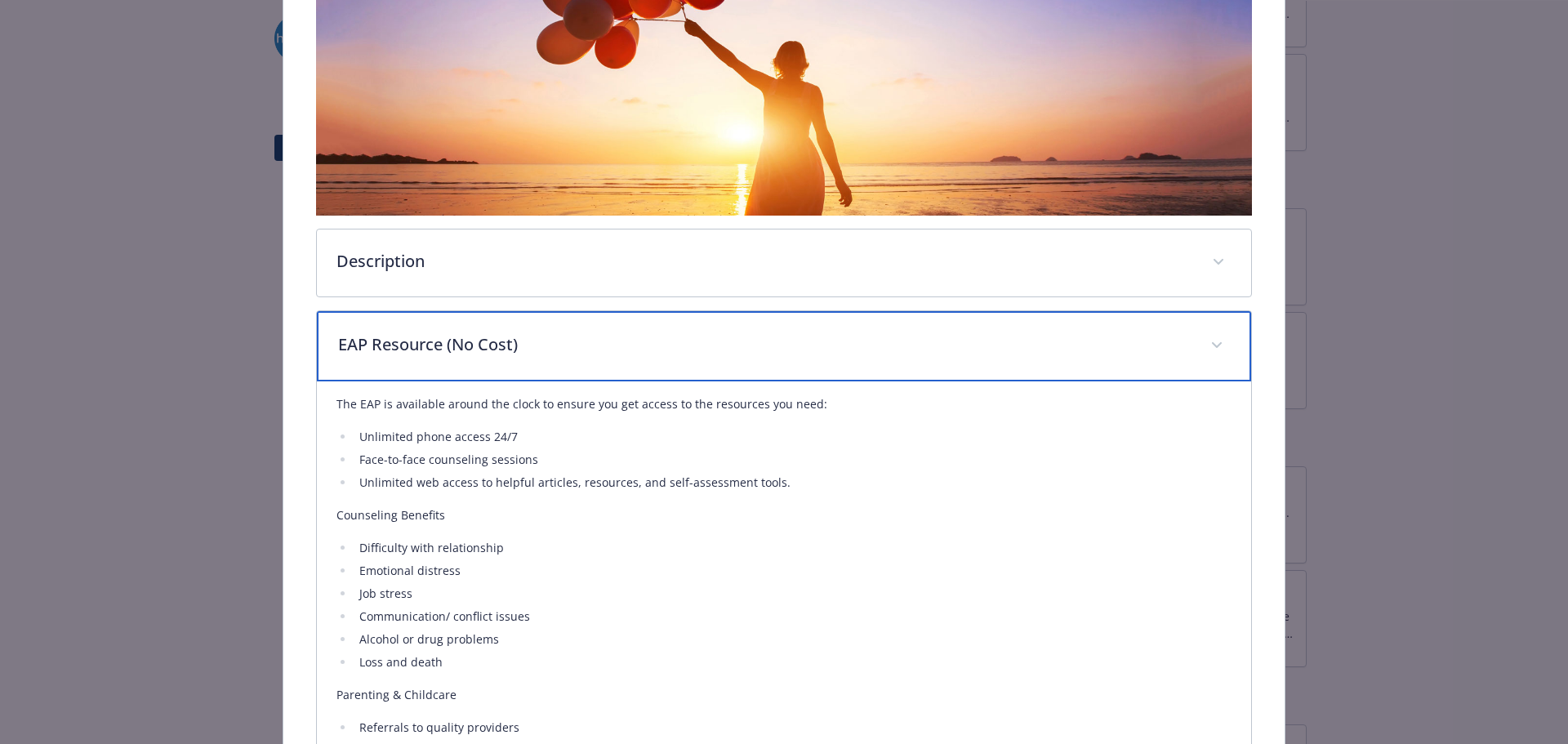
scroll to position [488, 0]
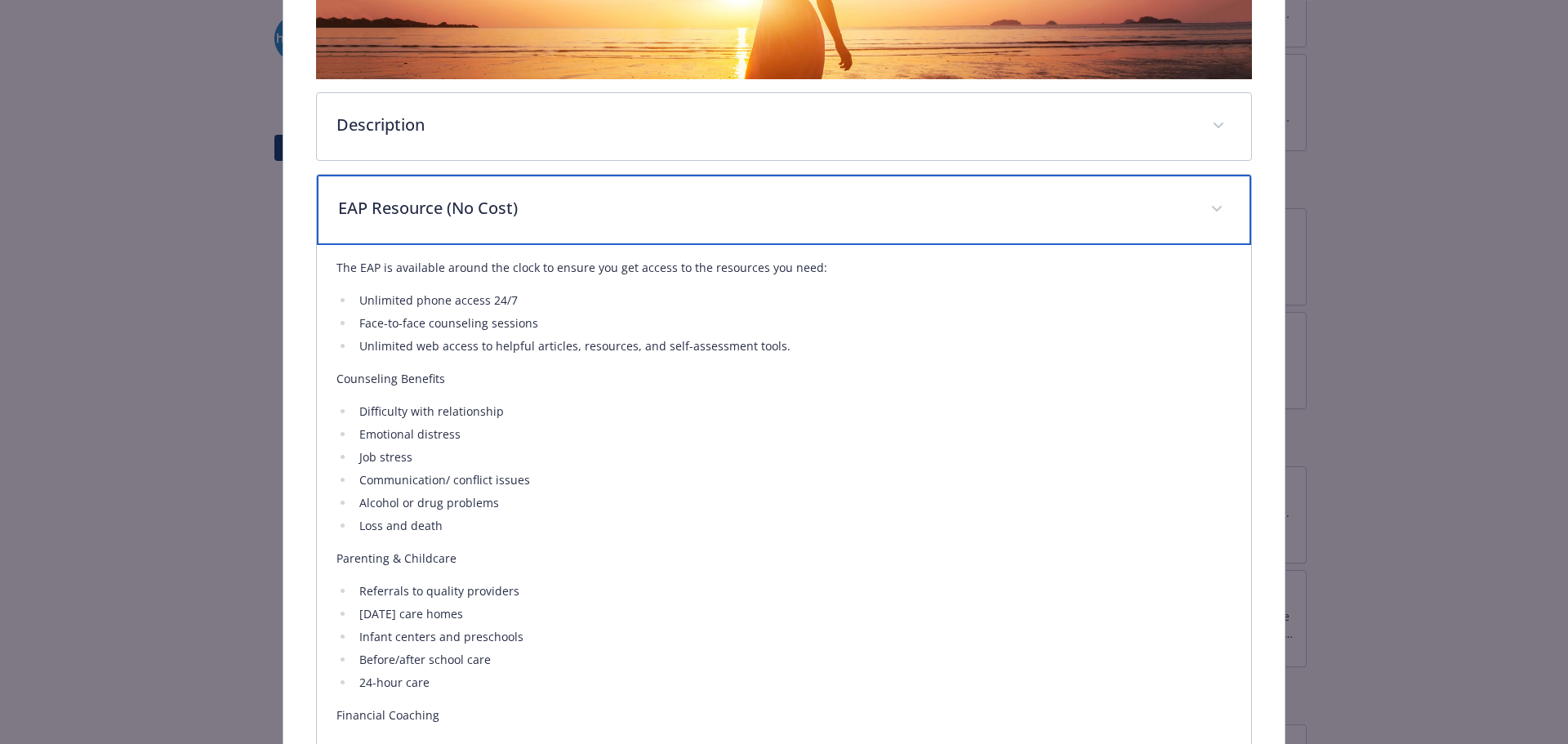
click at [532, 219] on div "EAP Resource (No Cost)" at bounding box center [784, 210] width 935 height 70
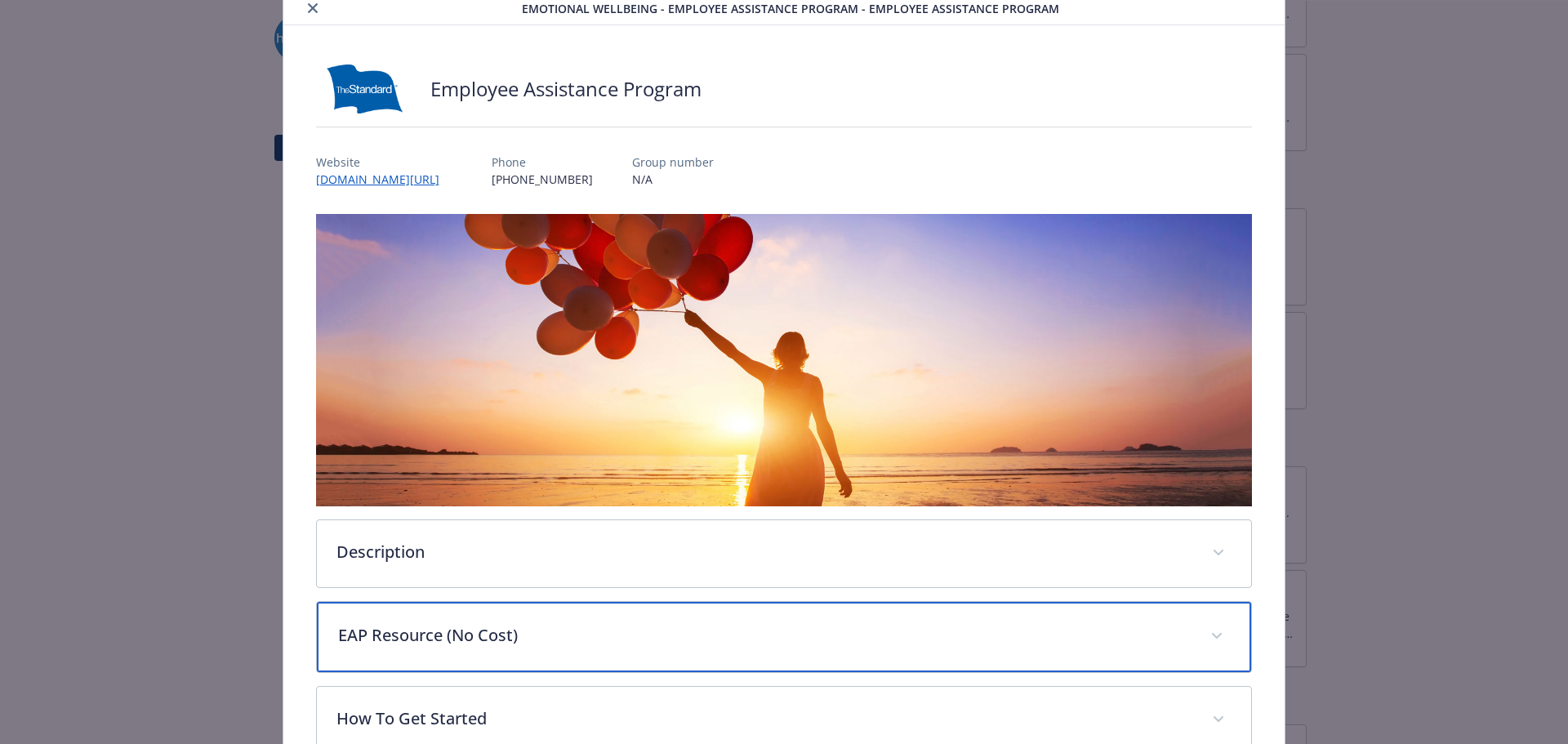
scroll to position [0, 0]
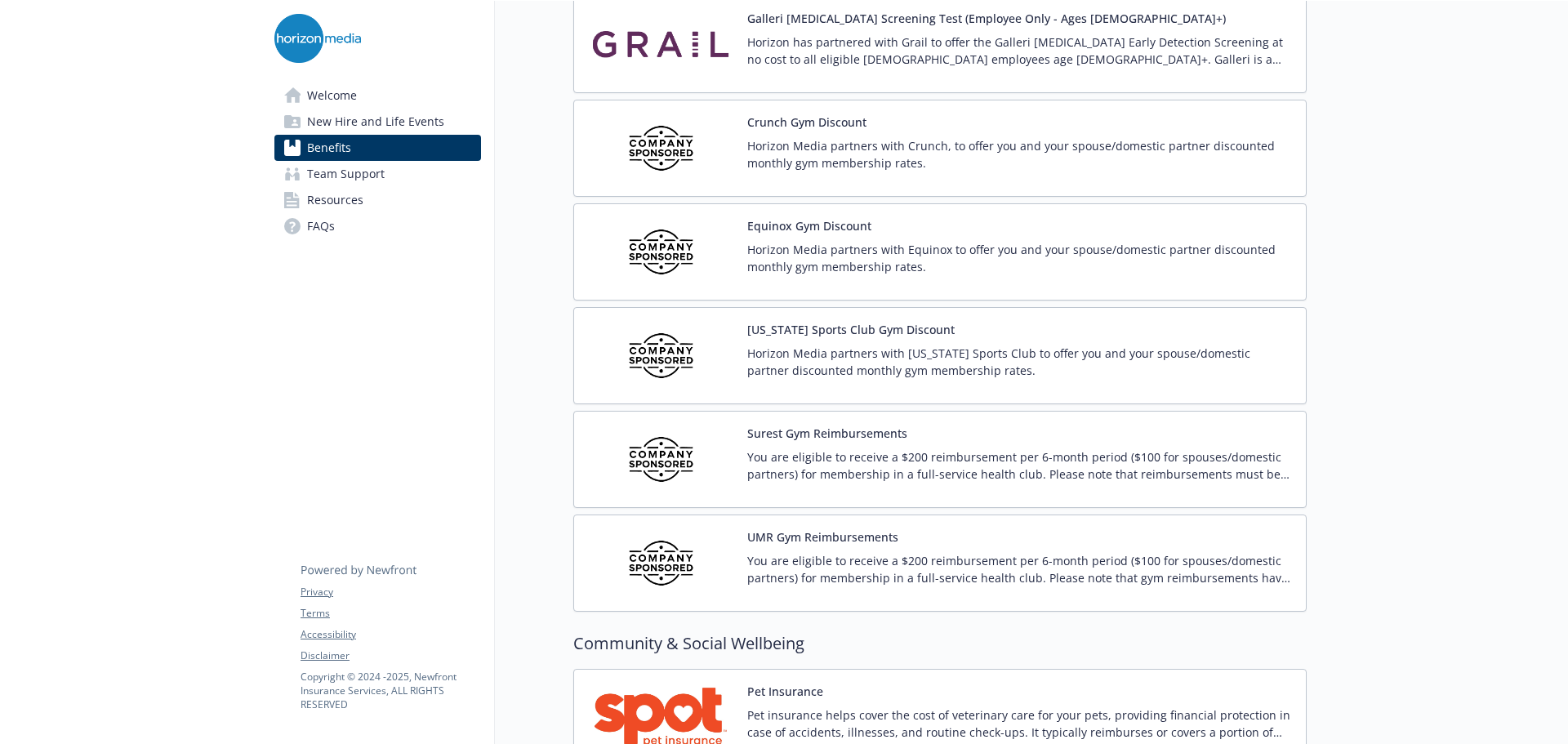
scroll to position [3758, 0]
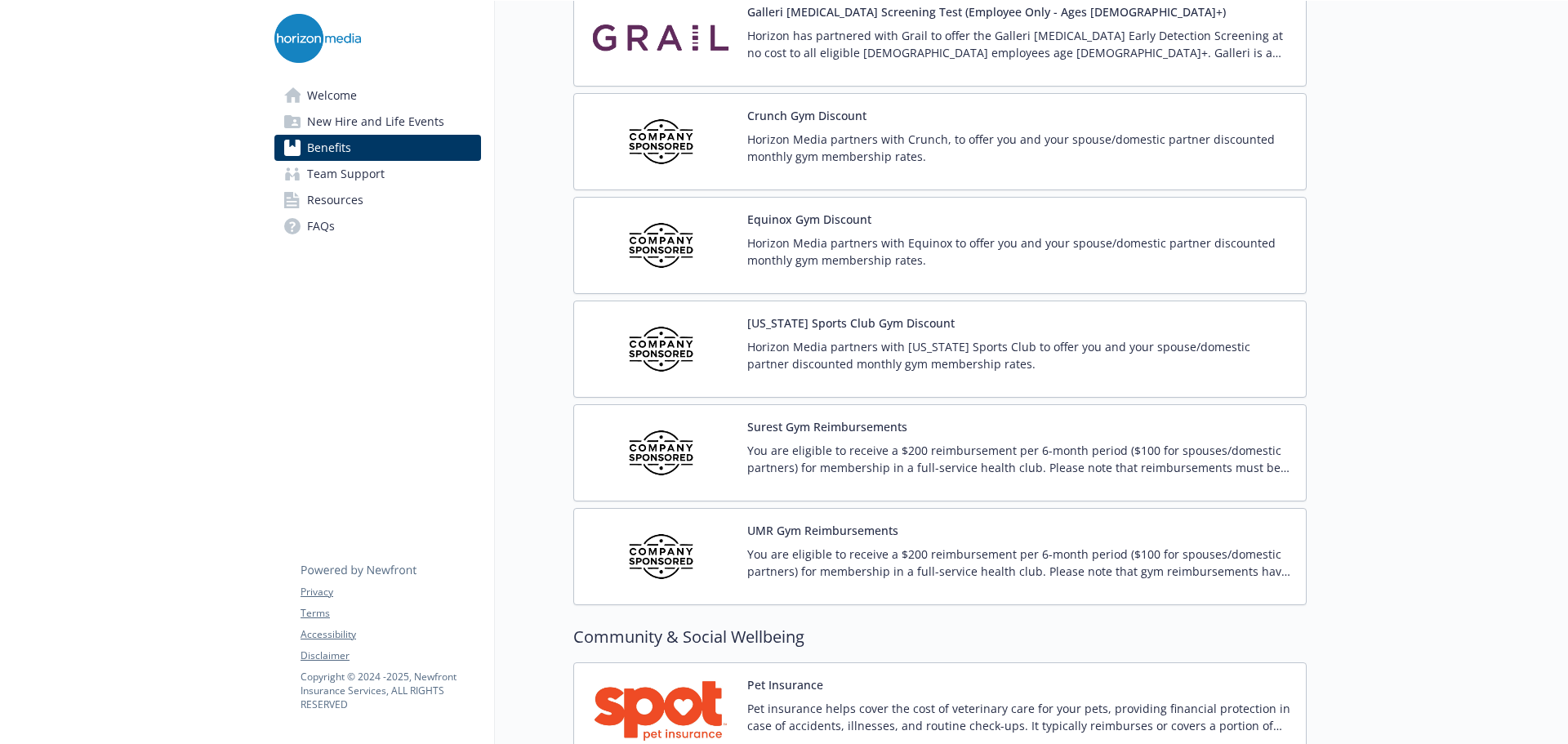
click at [828, 161] on p "Horizon Media partners with Crunch, to offer you and your spouse/domestic partn…" at bounding box center [1020, 148] width 546 height 35
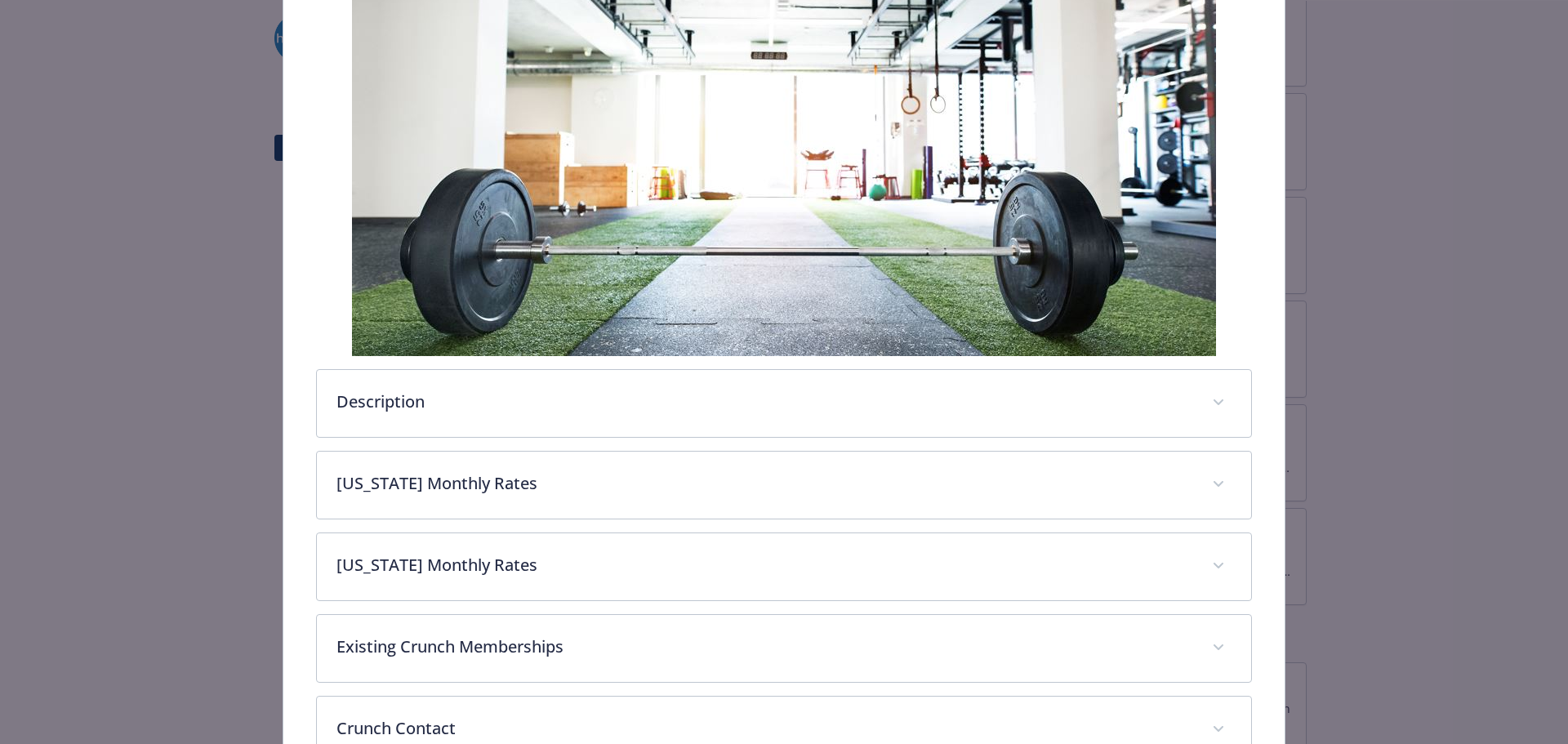
scroll to position [294, 0]
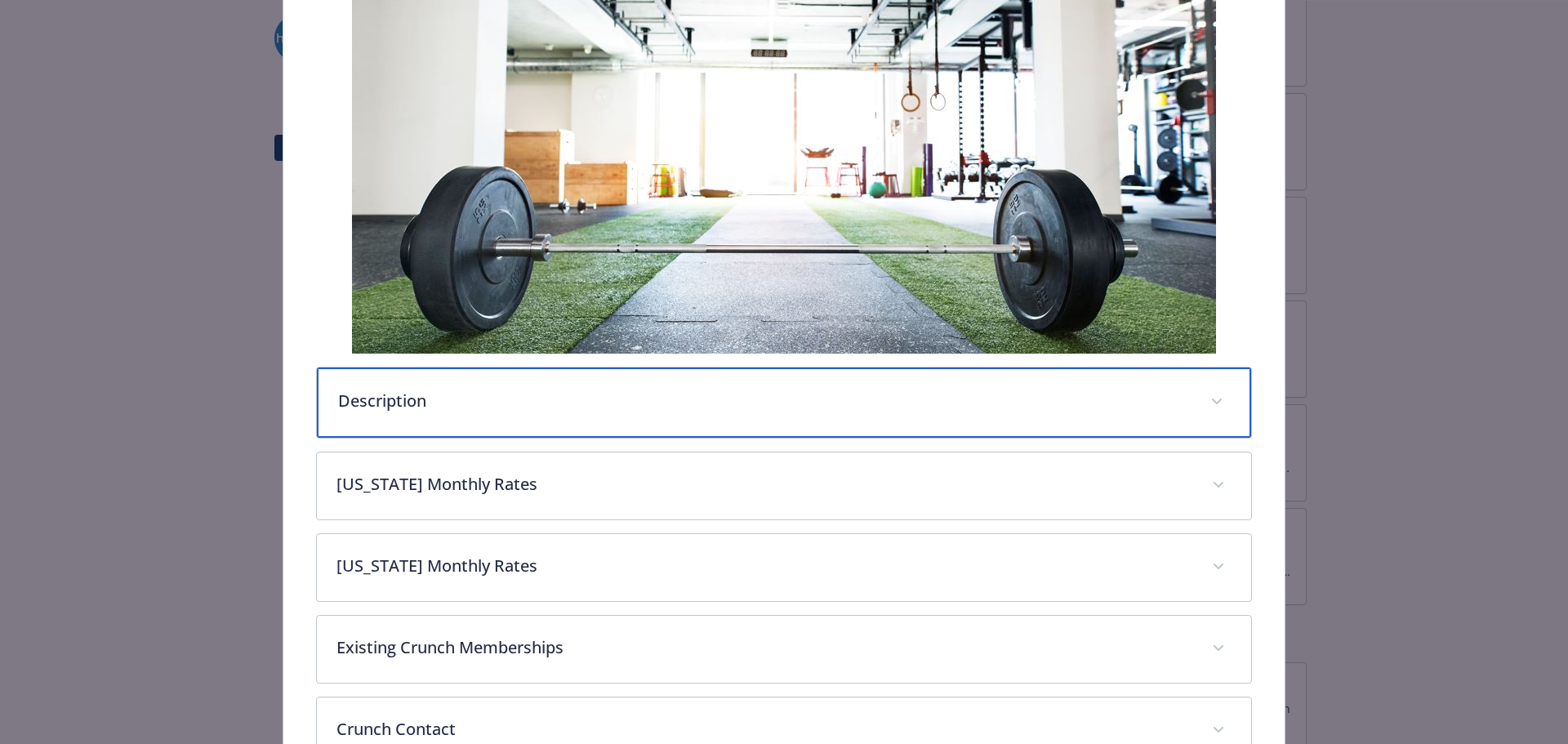
click at [490, 396] on p "Description" at bounding box center [764, 402] width 853 height 25
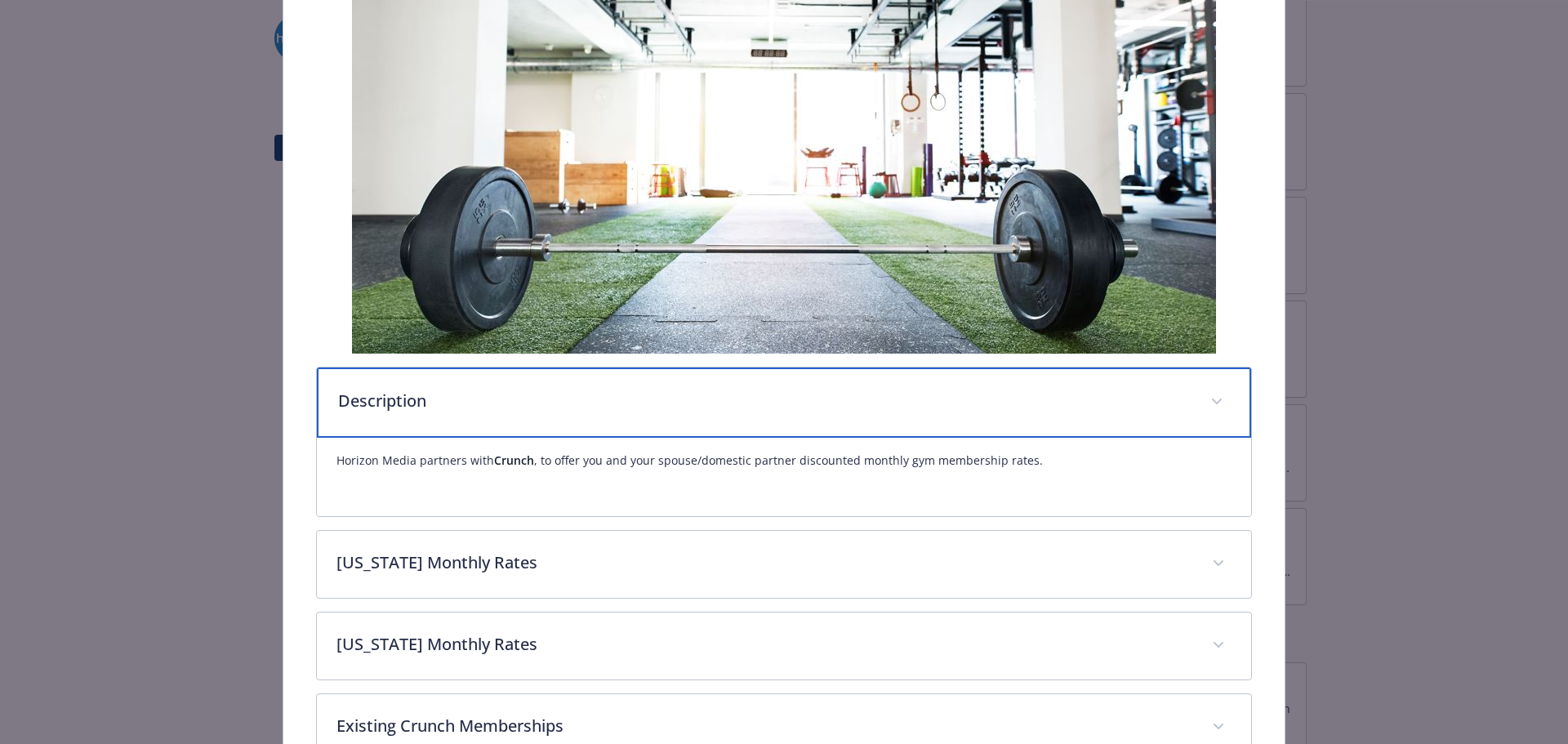
click at [608, 399] on p "Description" at bounding box center [764, 402] width 853 height 25
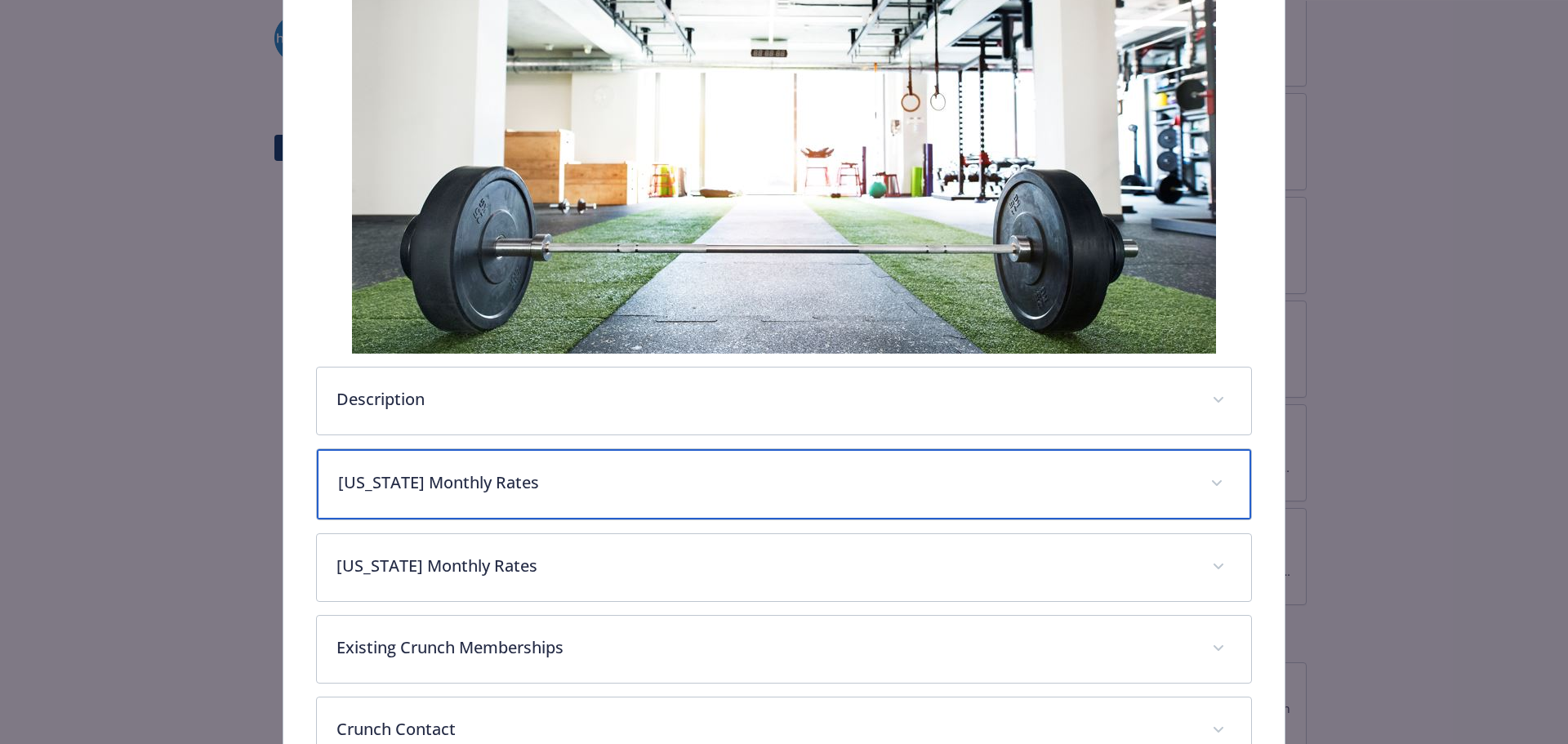
click at [613, 484] on p "[US_STATE] Monthly Rates" at bounding box center [764, 483] width 853 height 25
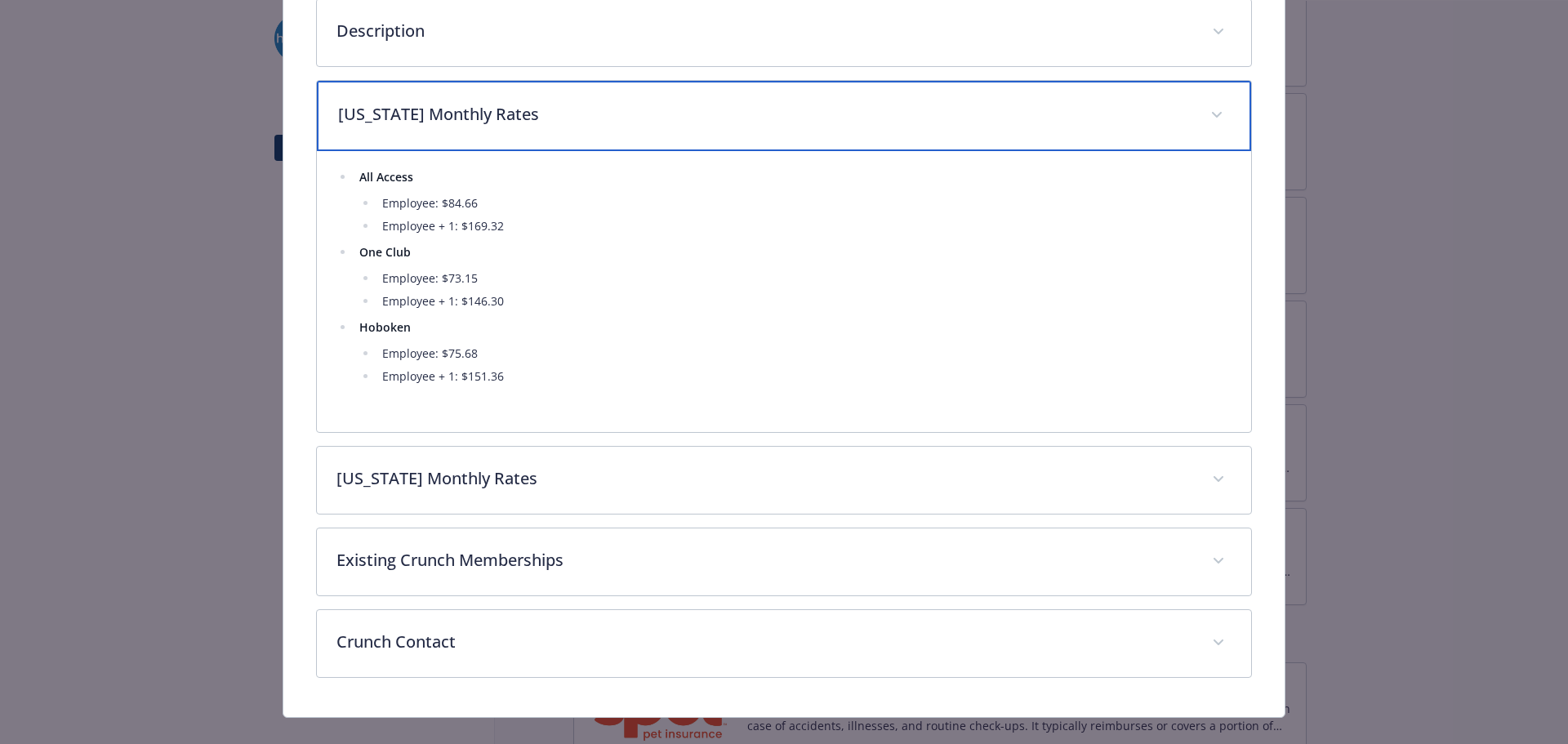
scroll to position [688, 0]
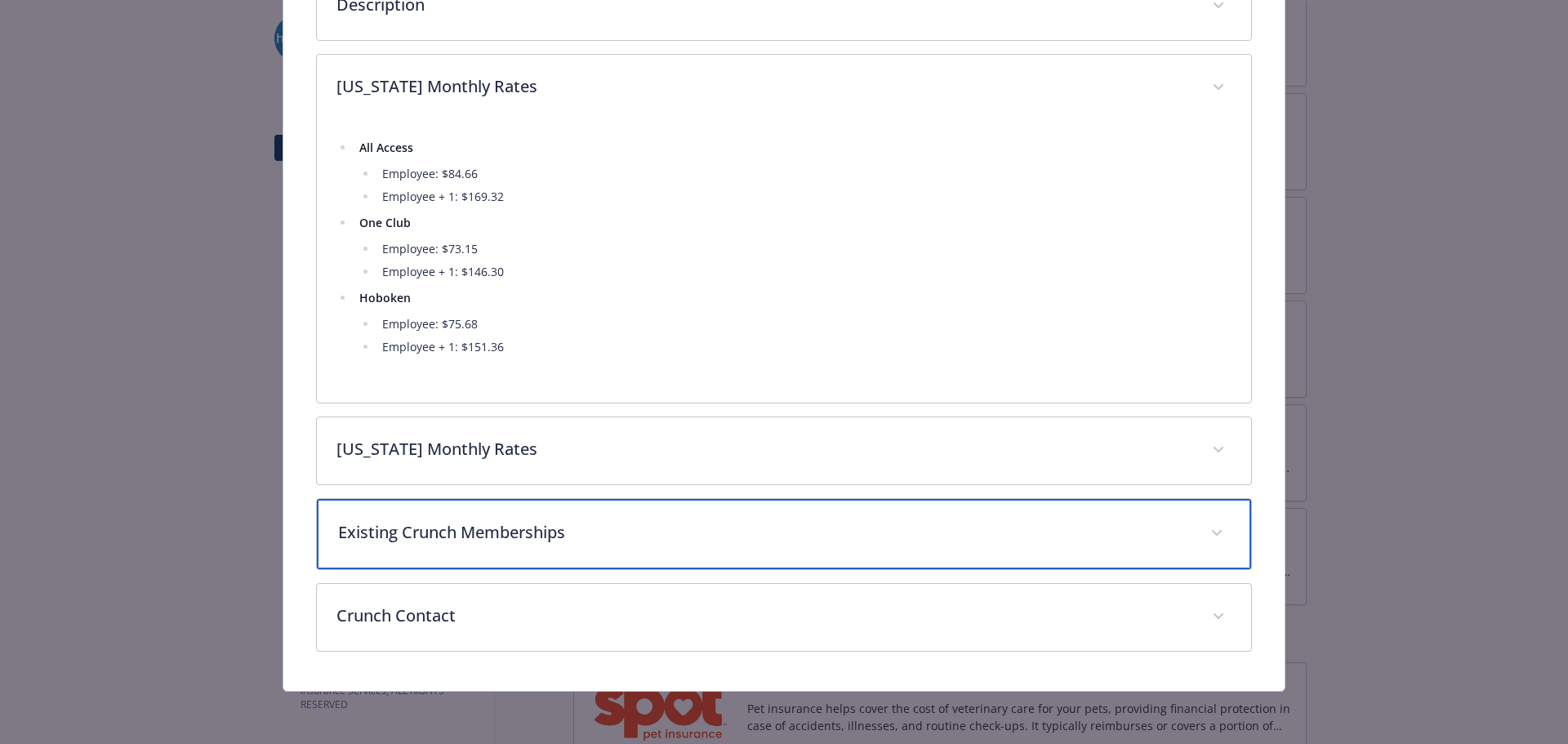
click at [632, 525] on p "Existing Crunch Memberships" at bounding box center [764, 533] width 853 height 25
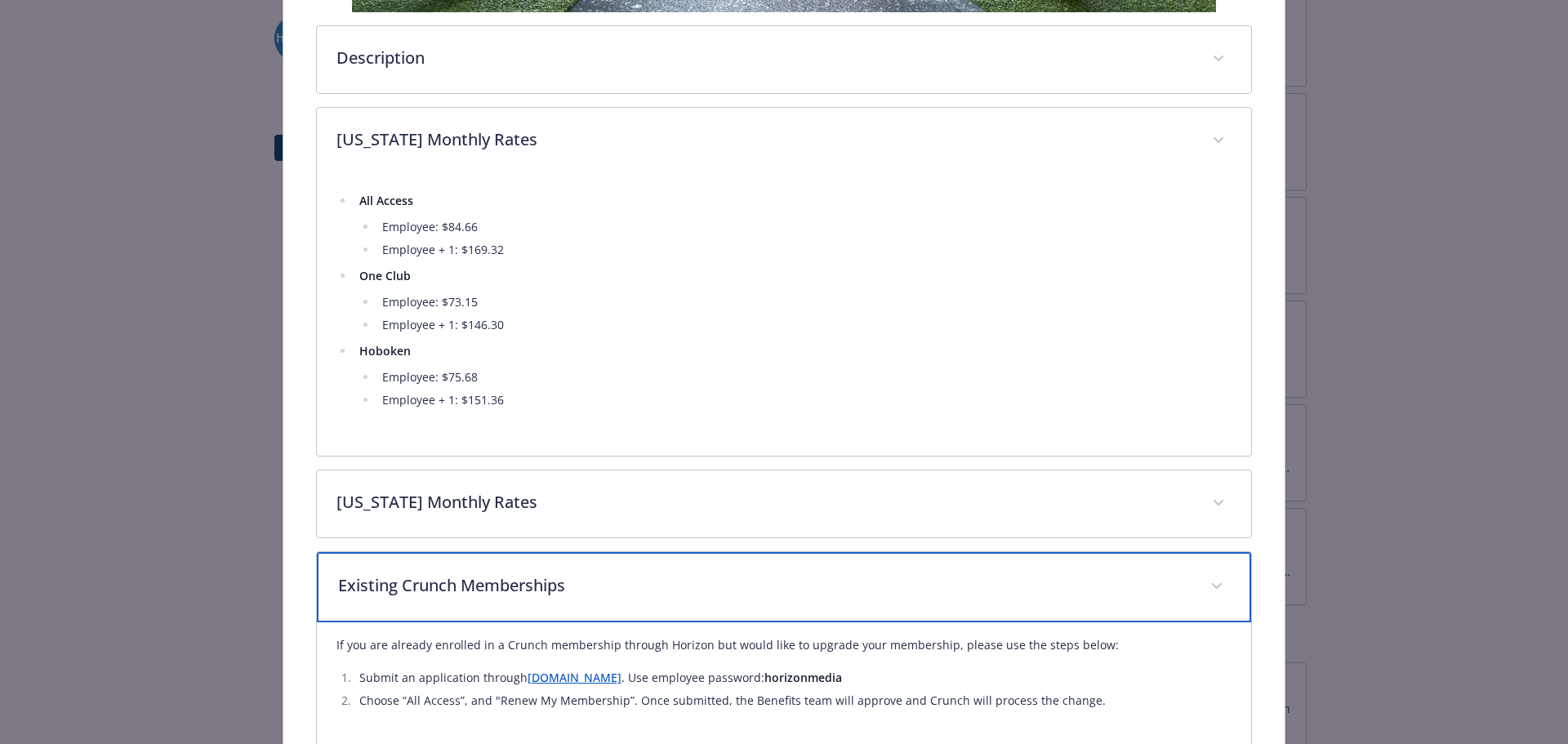
scroll to position [607, 0]
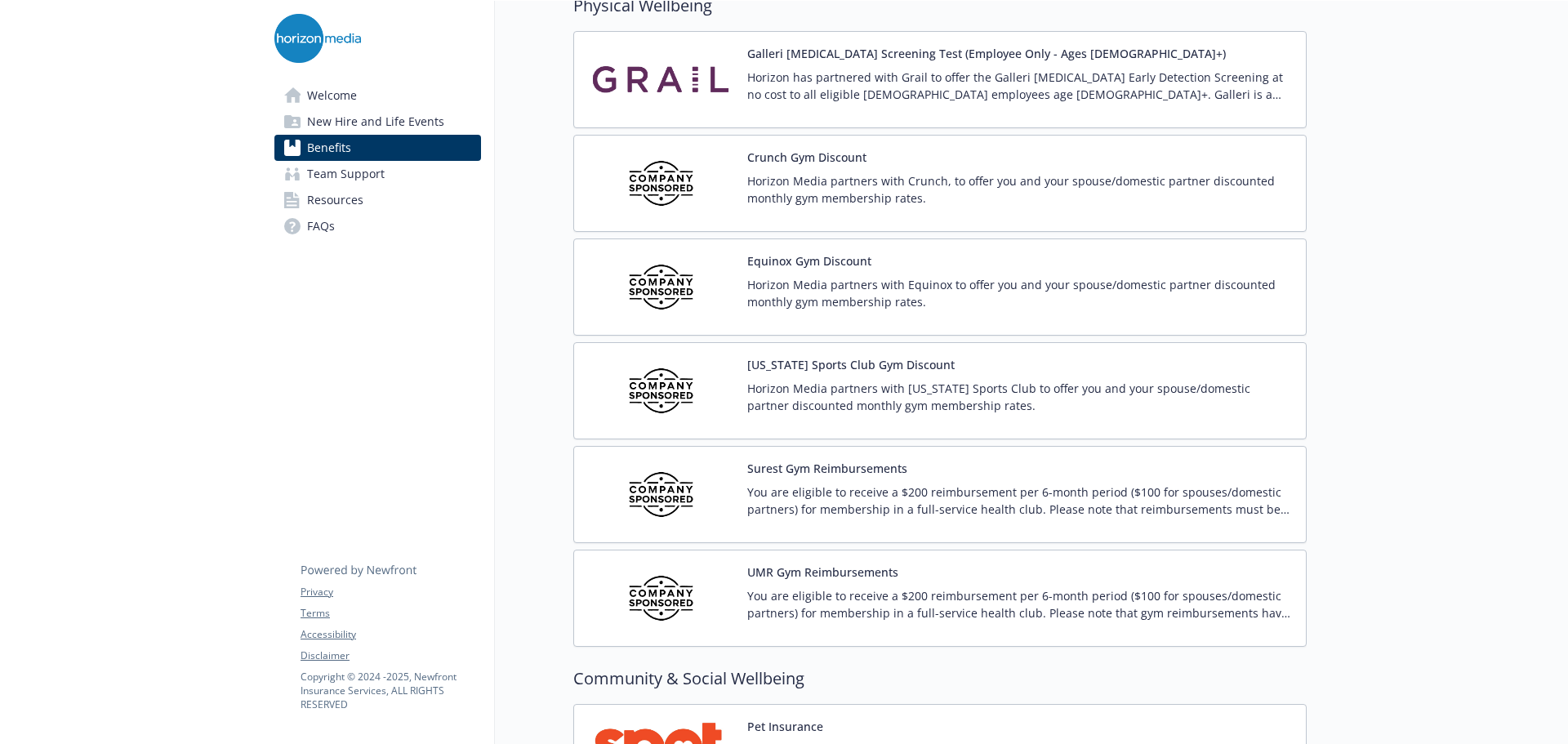
scroll to position [3676, 0]
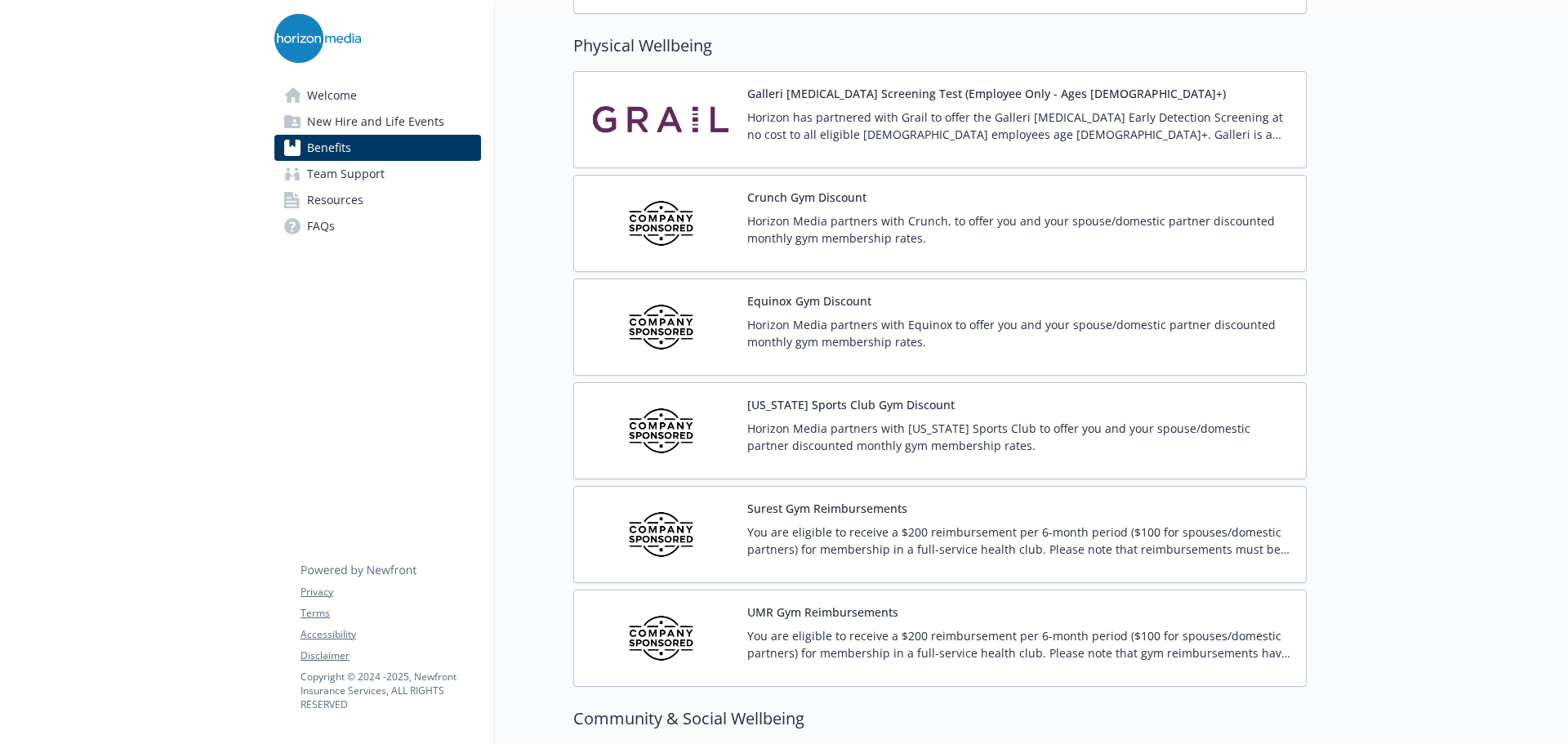
click at [824, 344] on p "Horizon Media partners with Equinox to offer you and your spouse/domestic partn…" at bounding box center [1020, 333] width 546 height 35
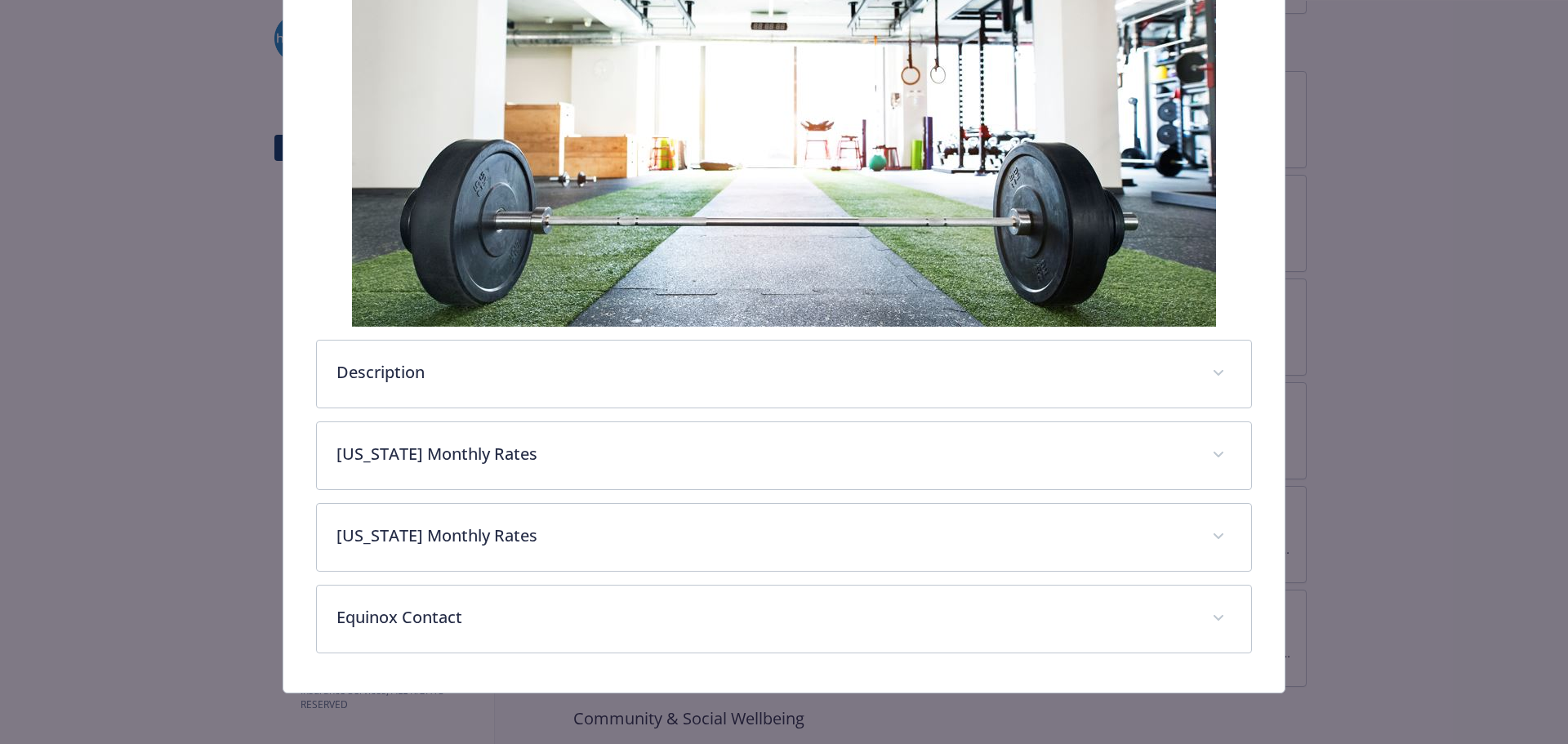
scroll to position [323, 0]
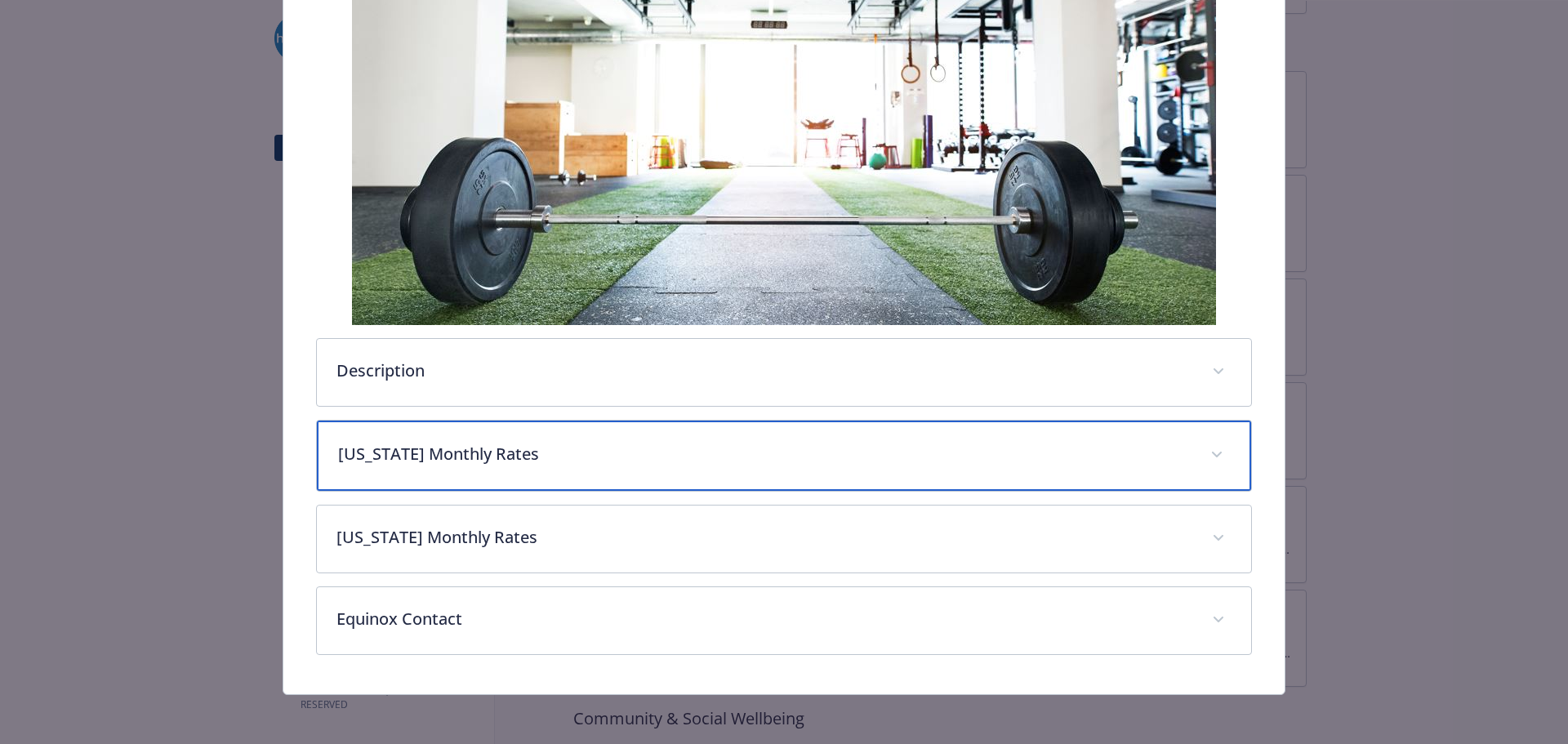
click at [538, 438] on div "[US_STATE] Monthly Rates" at bounding box center [784, 456] width 935 height 70
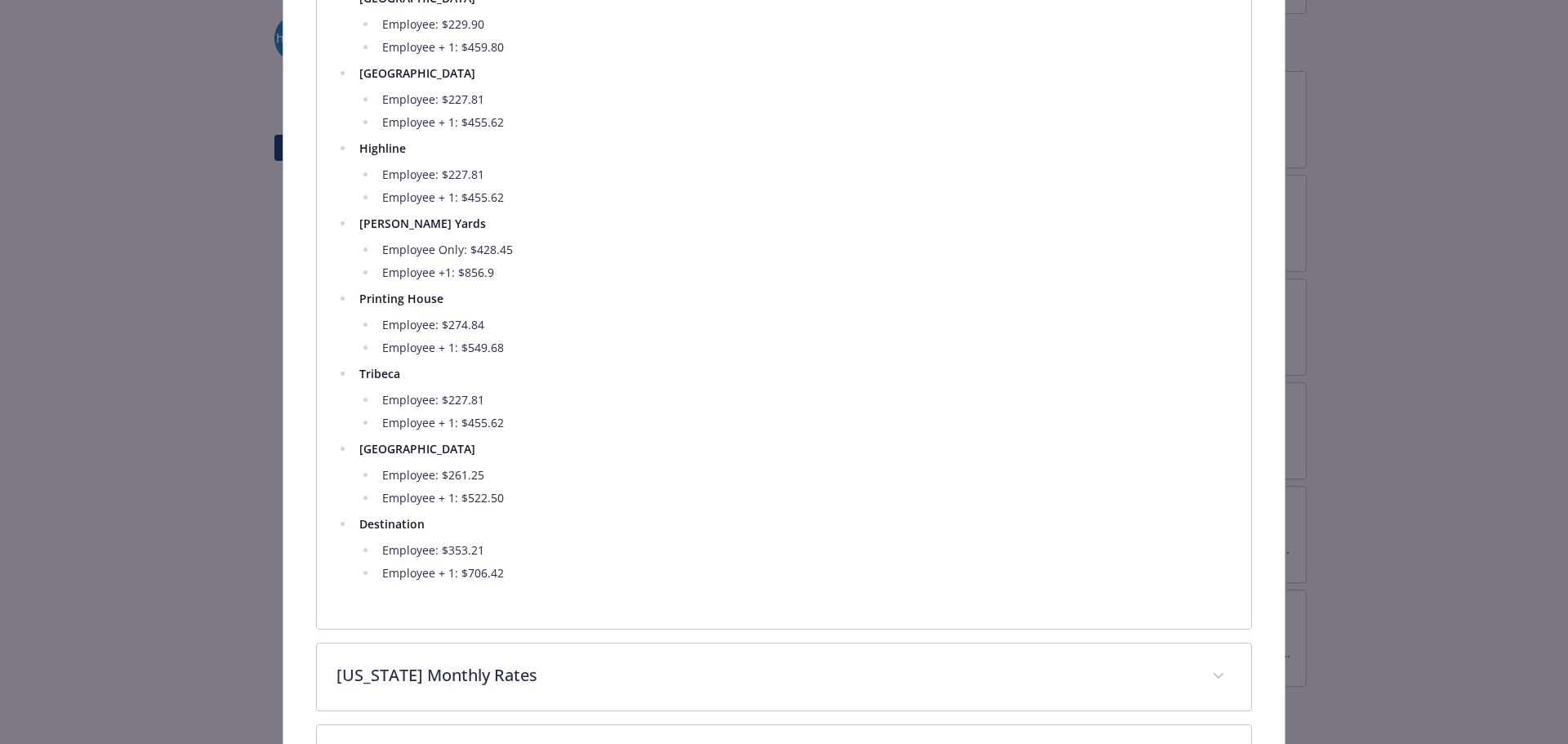
scroll to position [1058, 0]
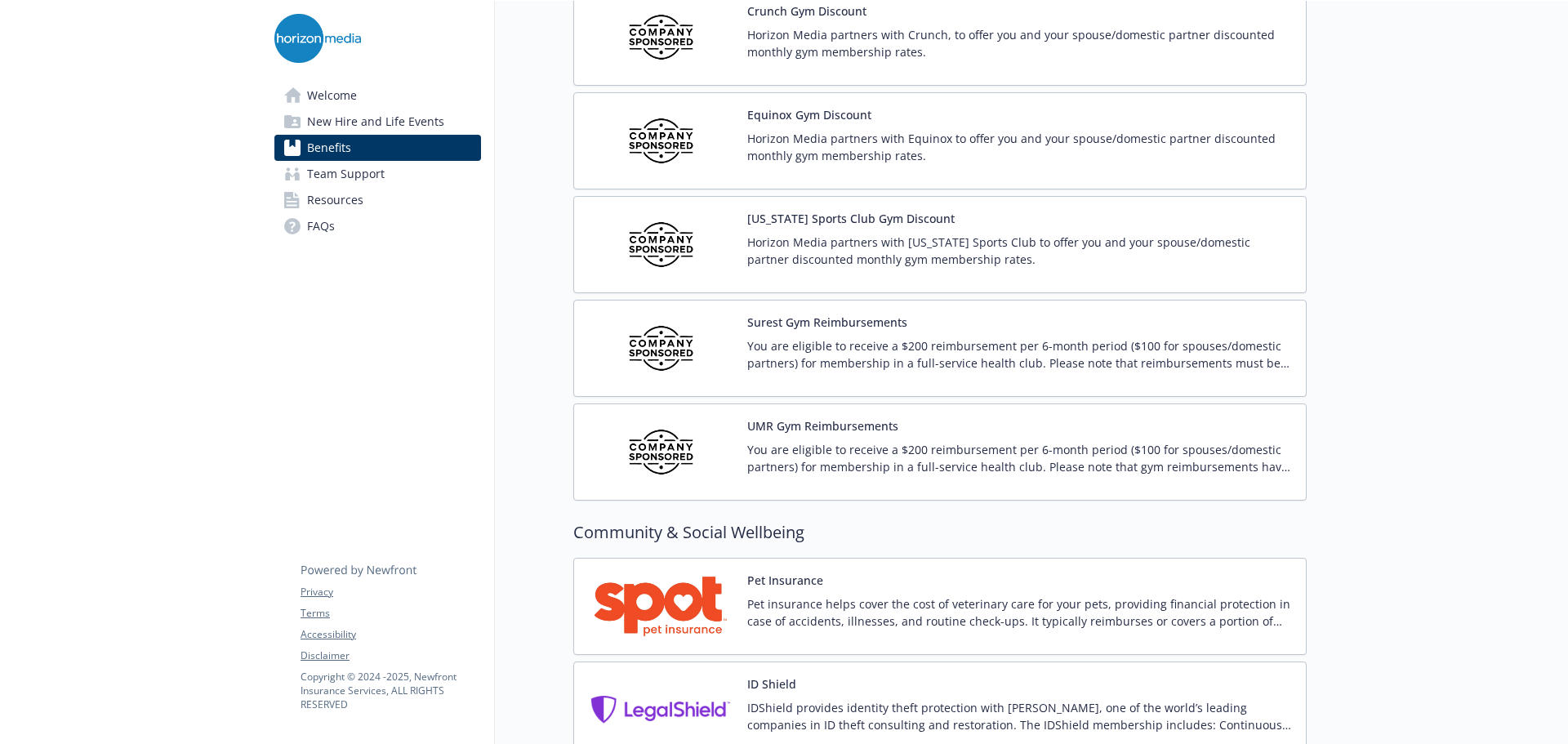
scroll to position [3839, 0]
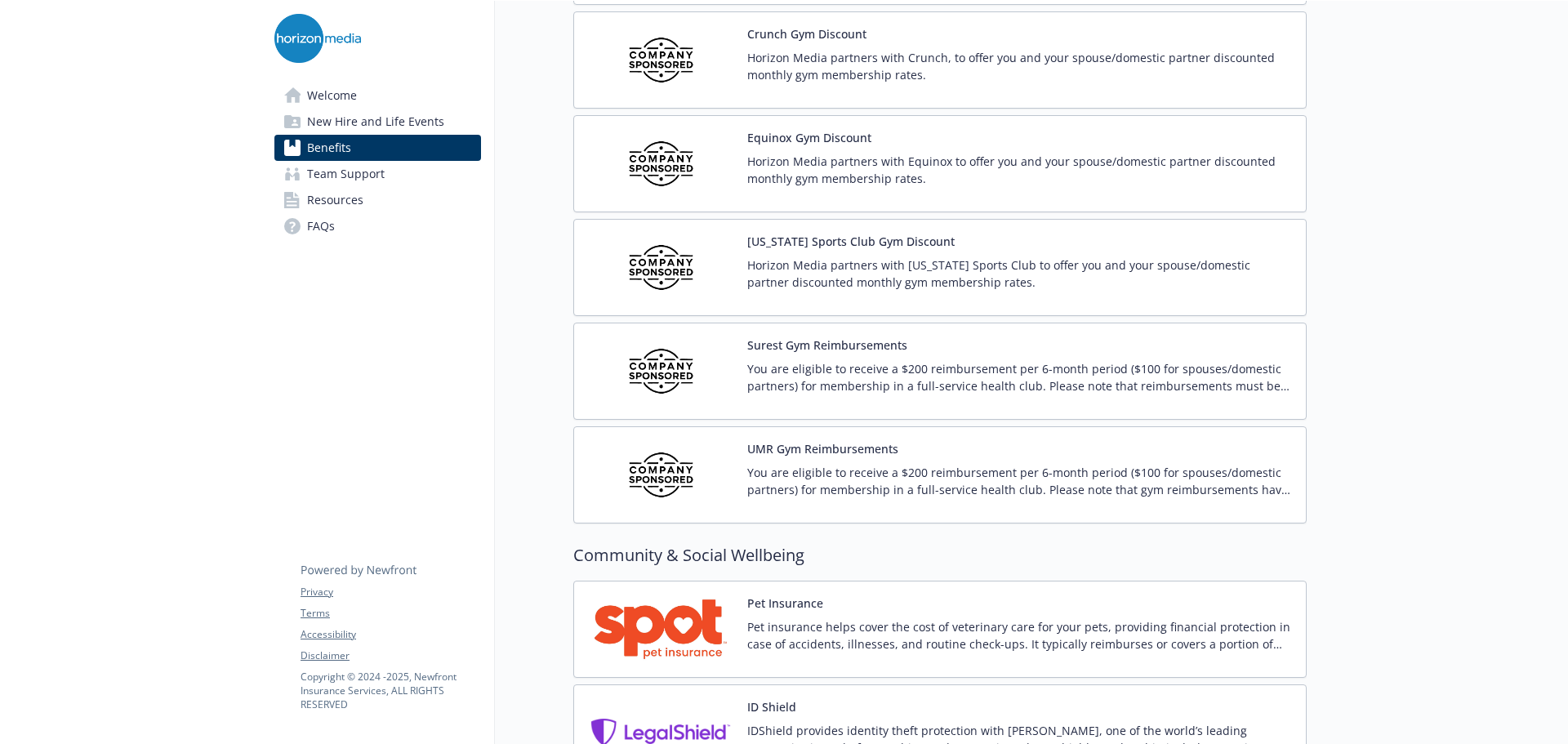
click at [854, 383] on p "You are eligible to receive a $200 reimbursement per 6-month period ($100 for s…" at bounding box center [1020, 377] width 546 height 35
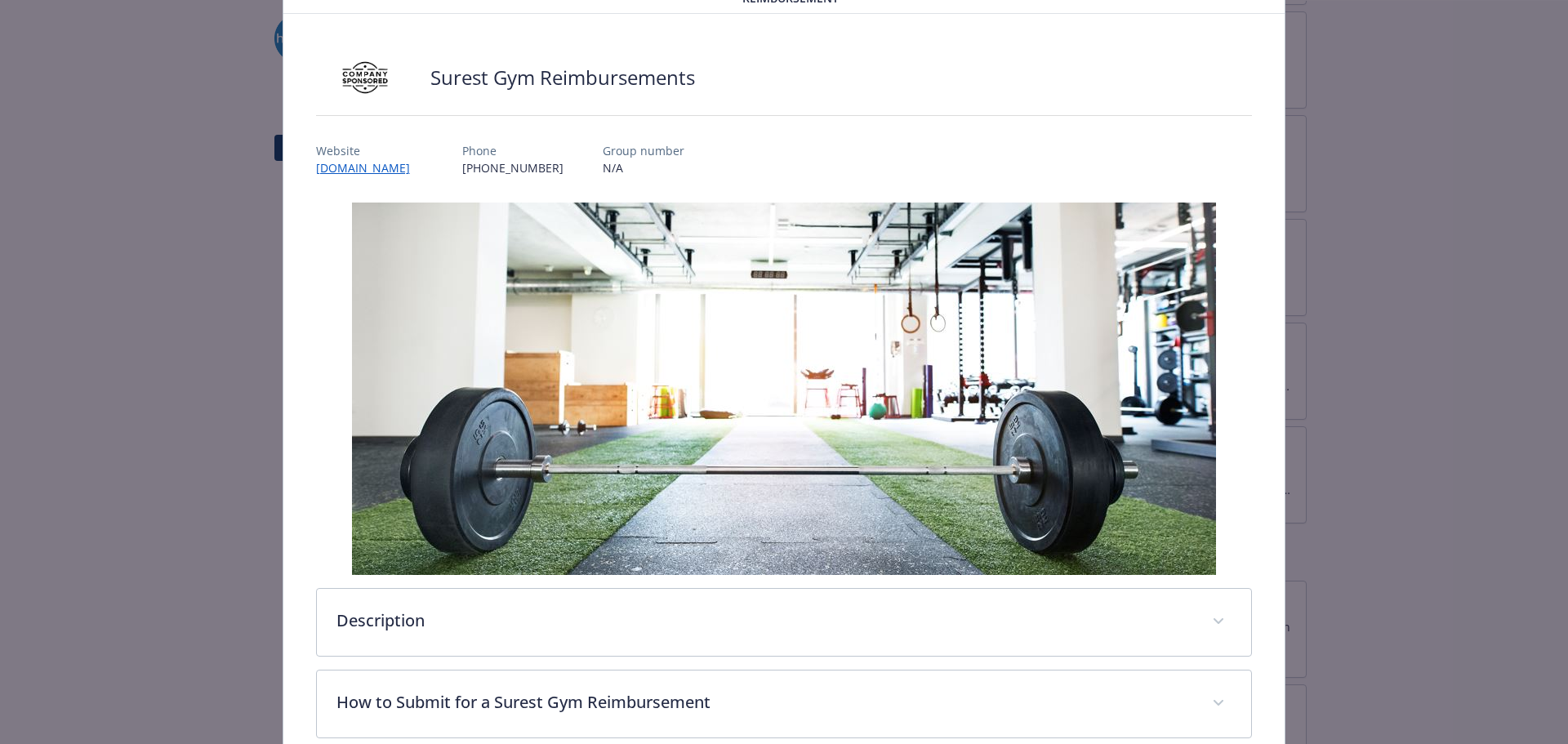
scroll to position [256, 0]
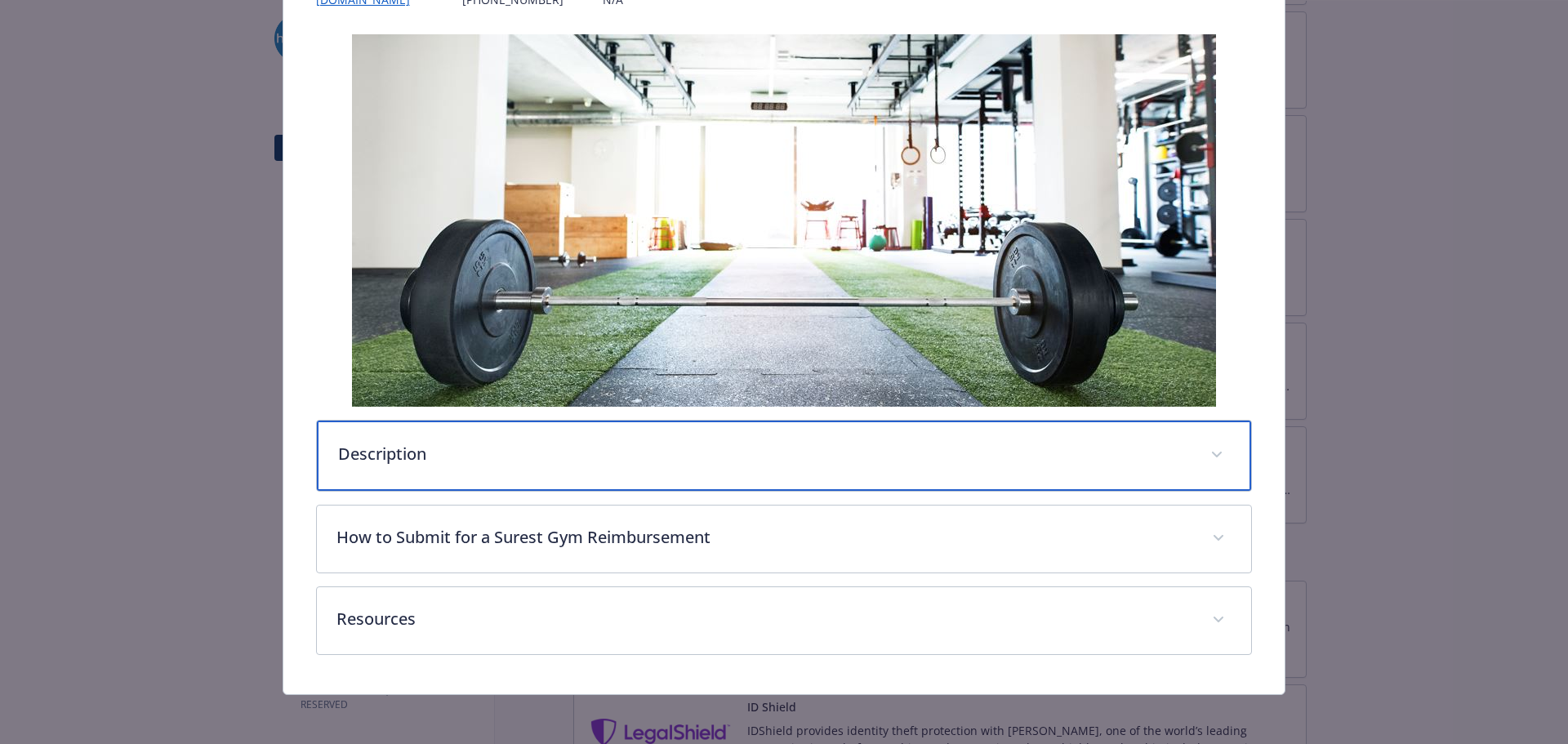
click at [447, 463] on p "Description" at bounding box center [764, 455] width 853 height 25
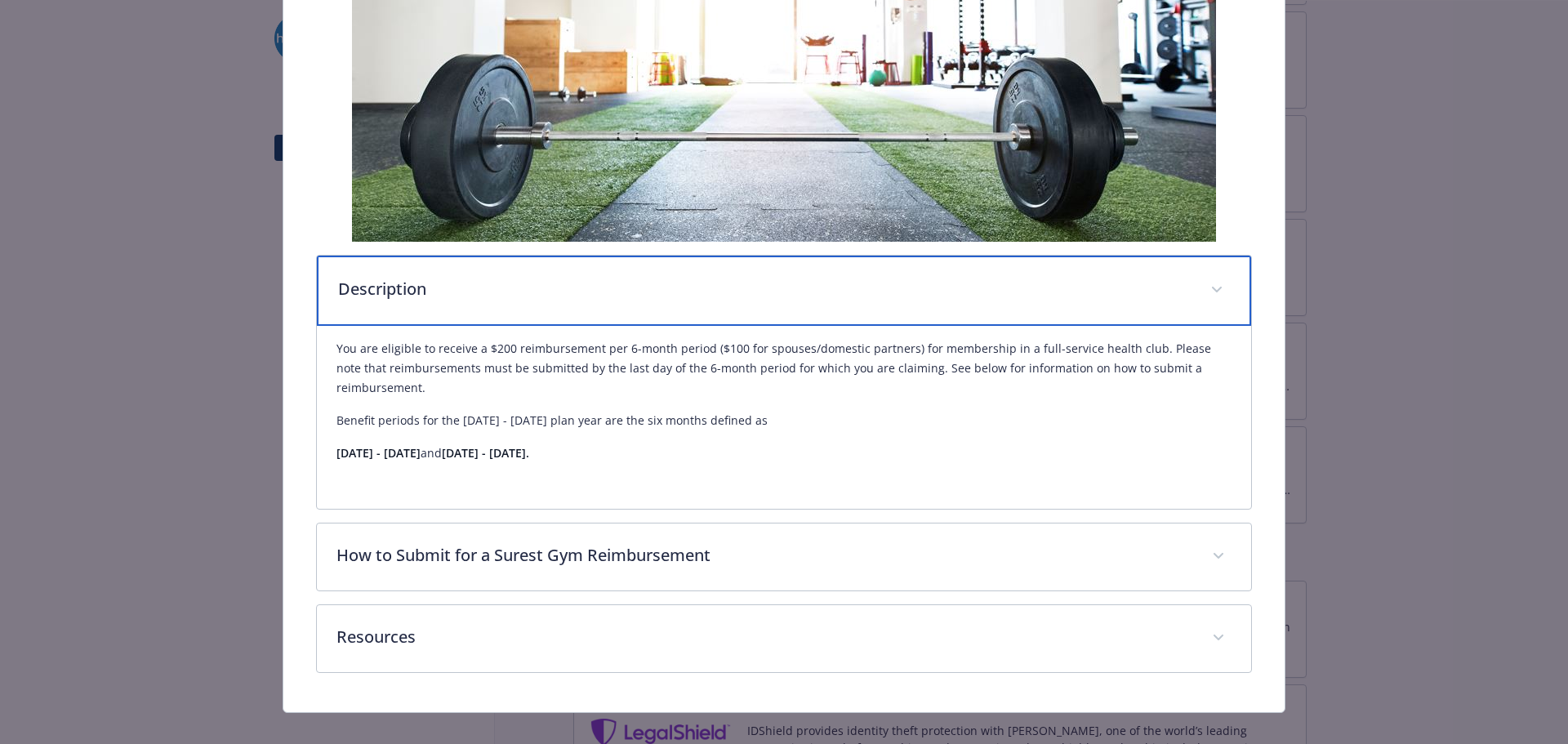
scroll to position [442, 0]
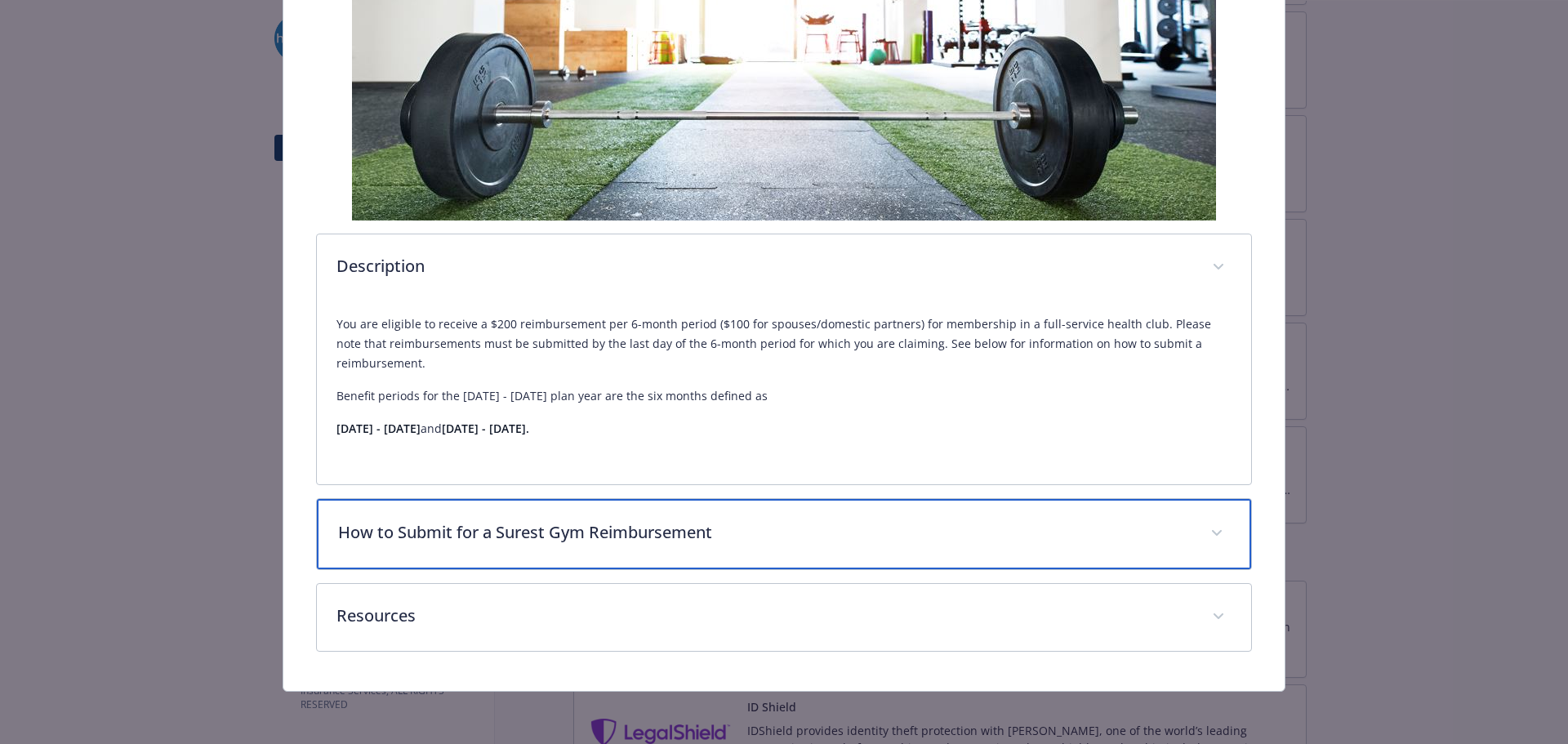
click at [463, 516] on div "How to Submit for a Surest Gym Reimbursement" at bounding box center [784, 533] width 935 height 70
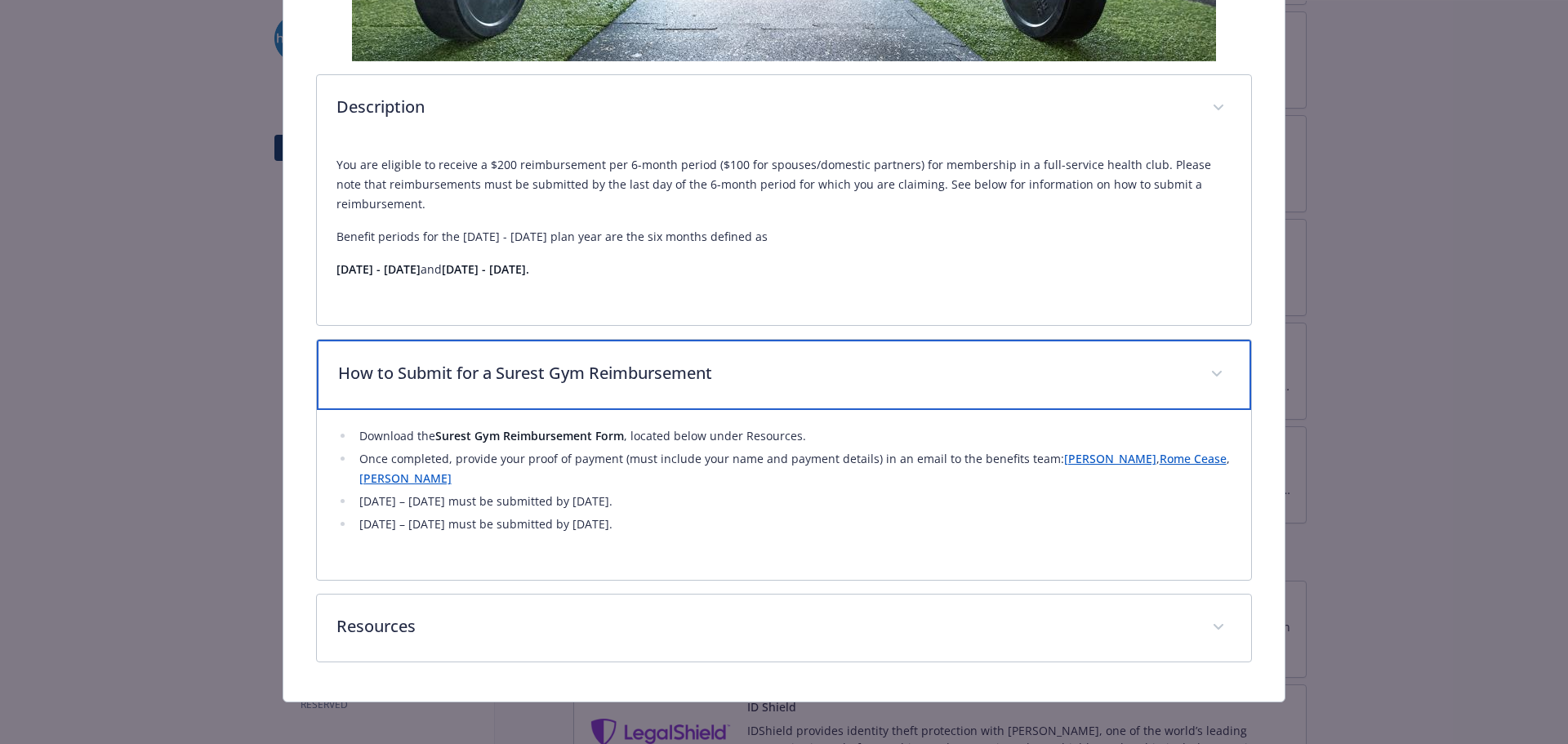
scroll to position [605, 0]
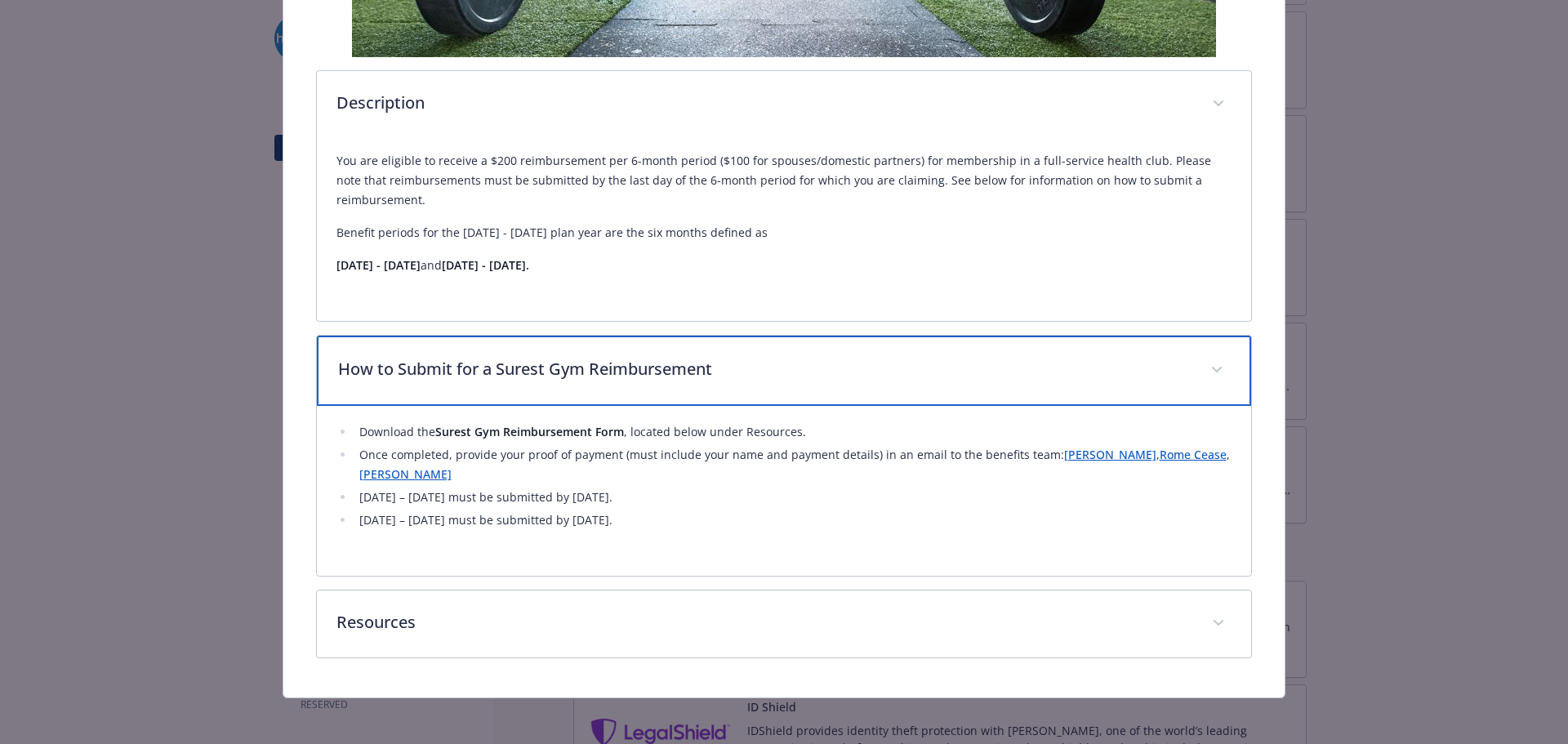
click at [919, 379] on p "How to Submit for a Surest Gym Reimbursement" at bounding box center [764, 370] width 853 height 25
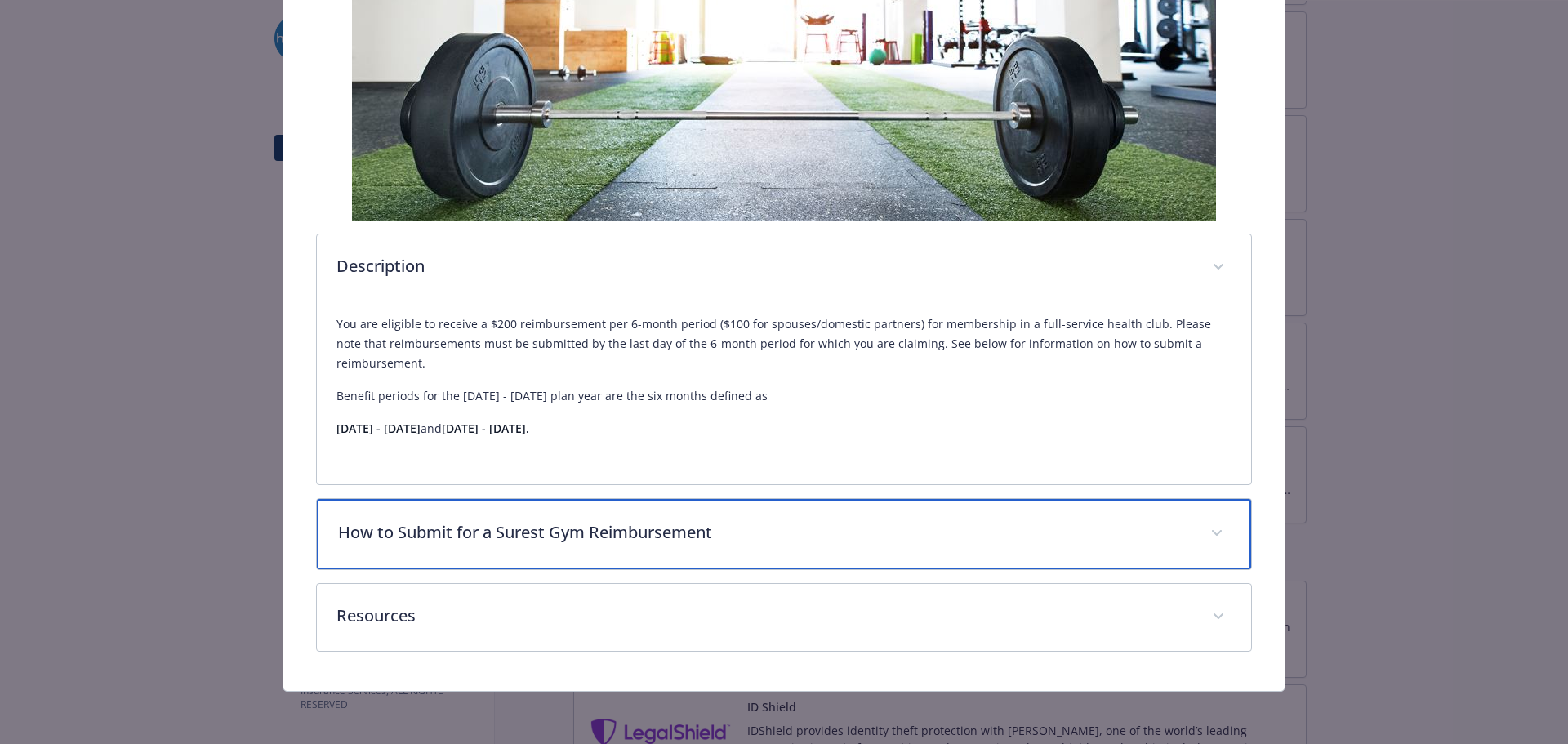
scroll to position [442, 0]
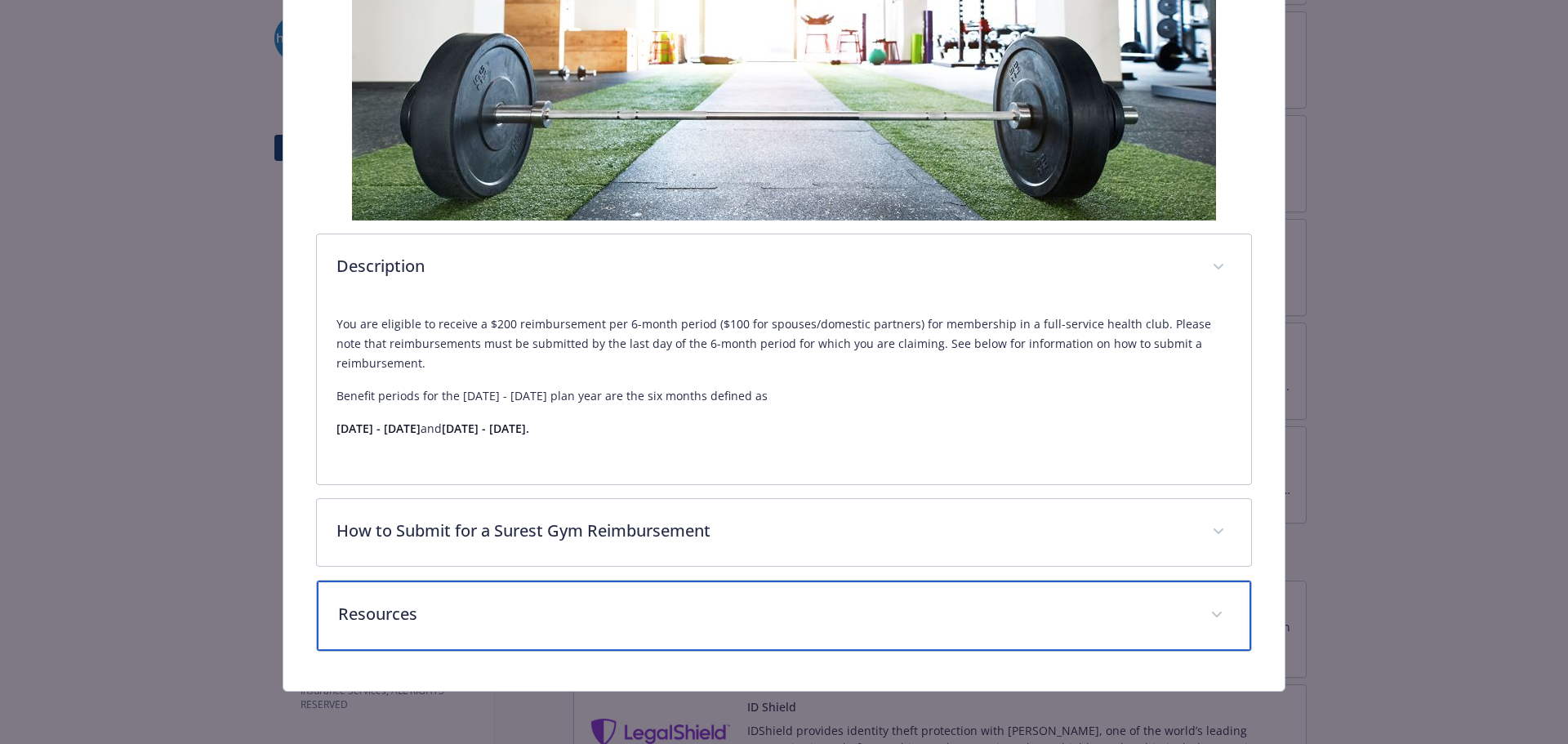
click at [539, 625] on p "Resources" at bounding box center [764, 615] width 853 height 25
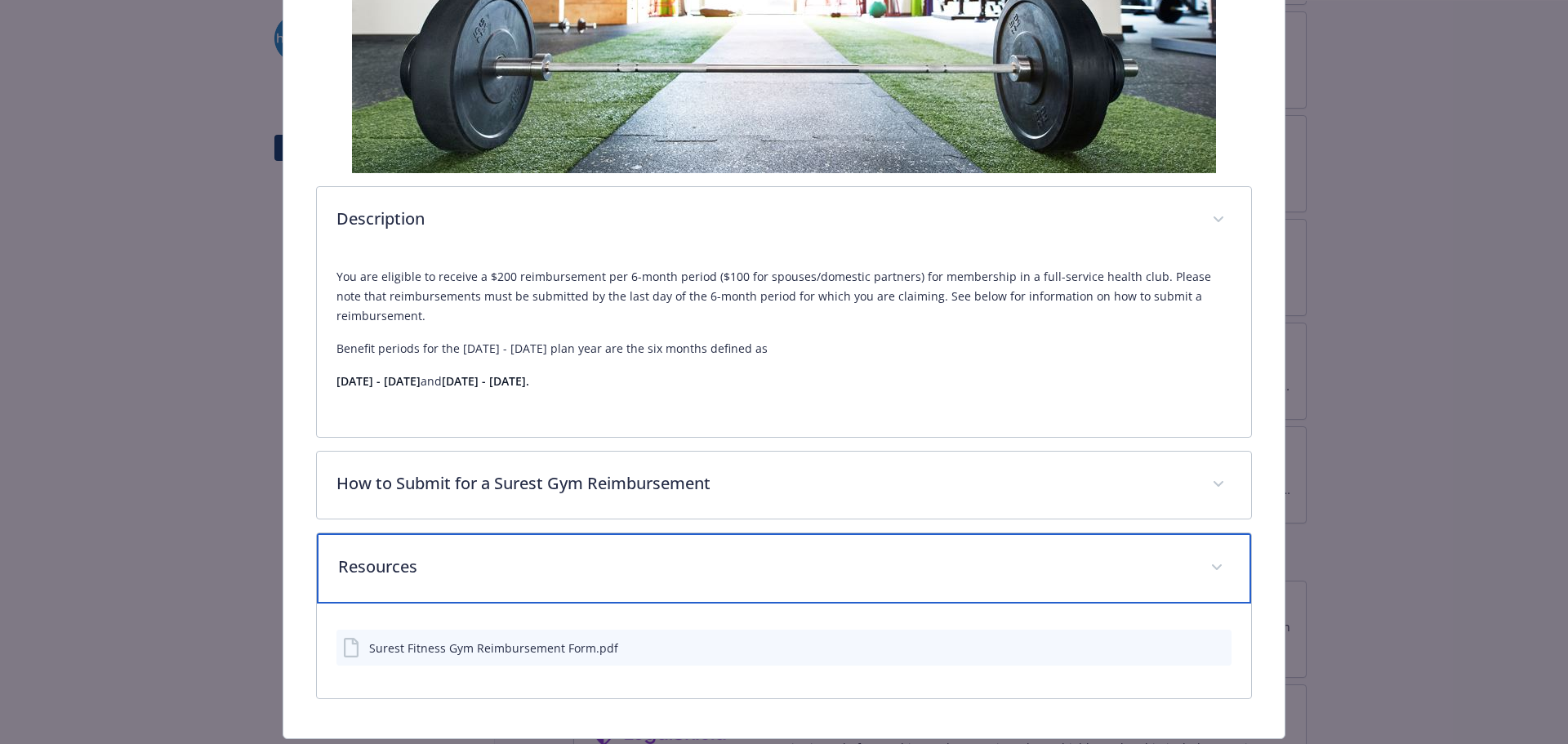
scroll to position [537, 0]
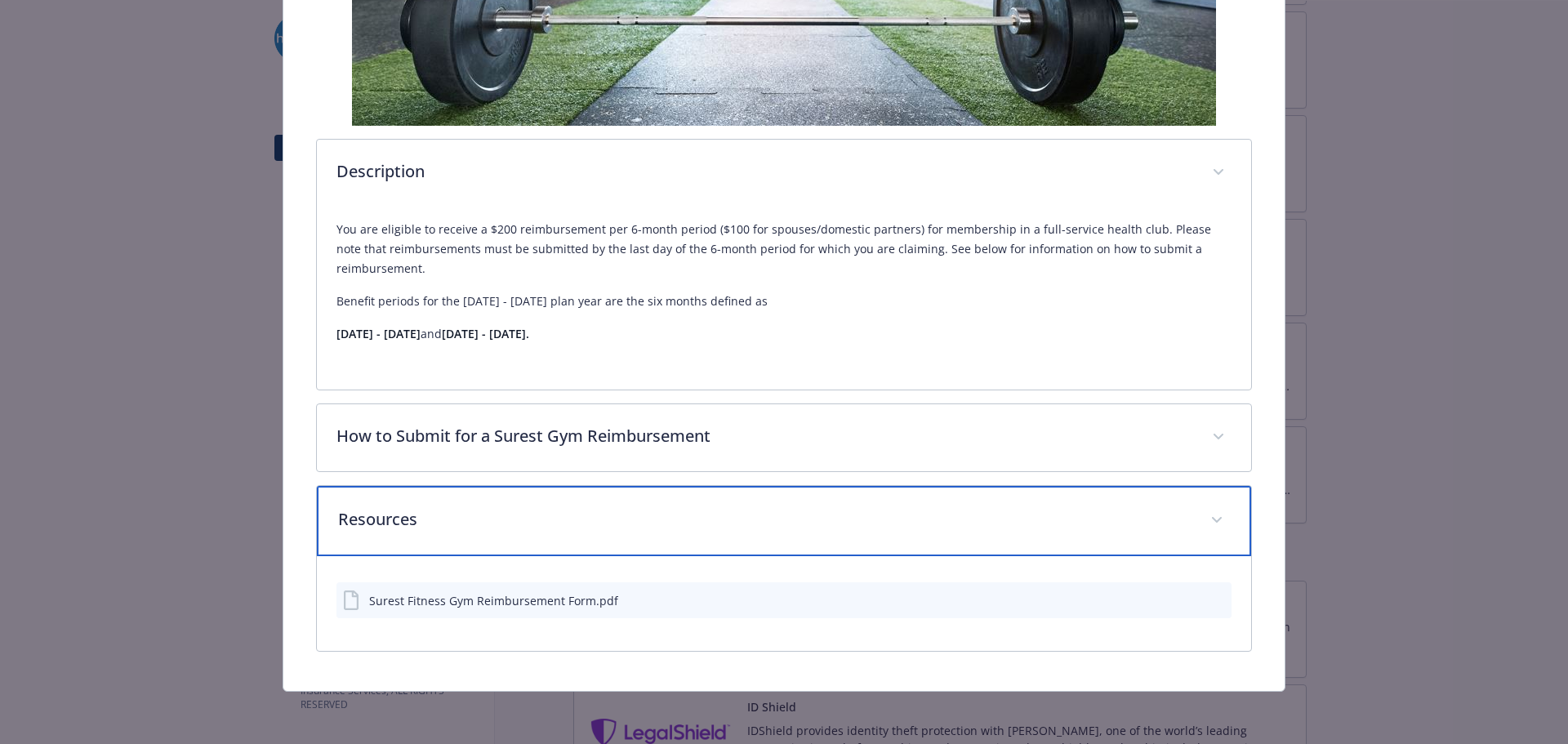
click at [393, 519] on p "Resources" at bounding box center [764, 519] width 853 height 25
